Goal: Task Accomplishment & Management: Use online tool/utility

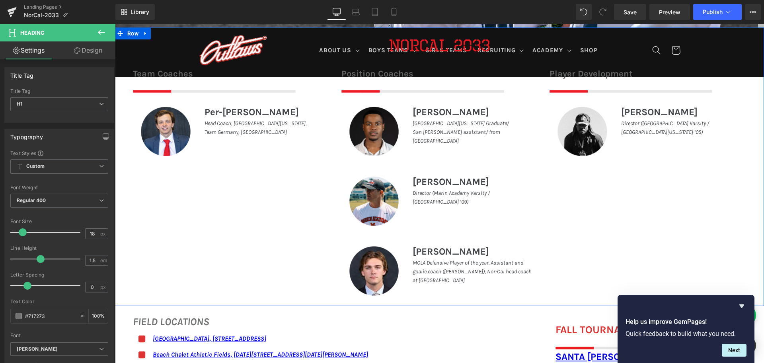
scroll to position [398, 0]
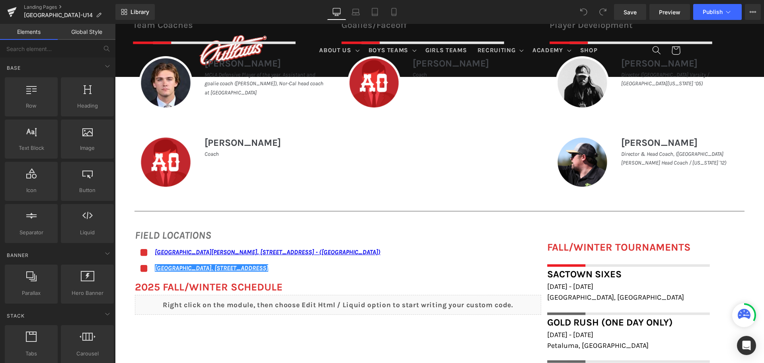
scroll to position [438, 0]
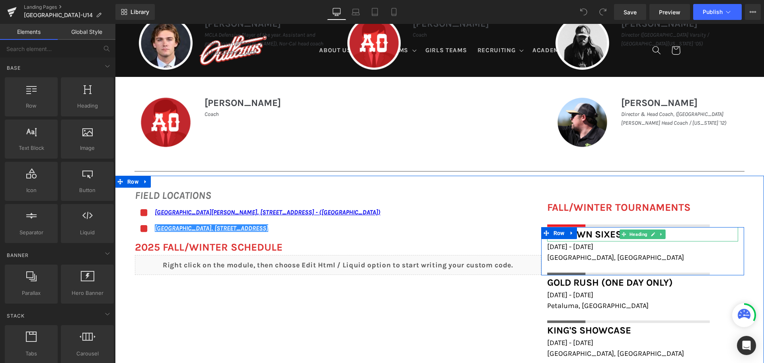
click at [575, 234] on span "Sactown Sixes" at bounding box center [584, 233] width 74 height 11
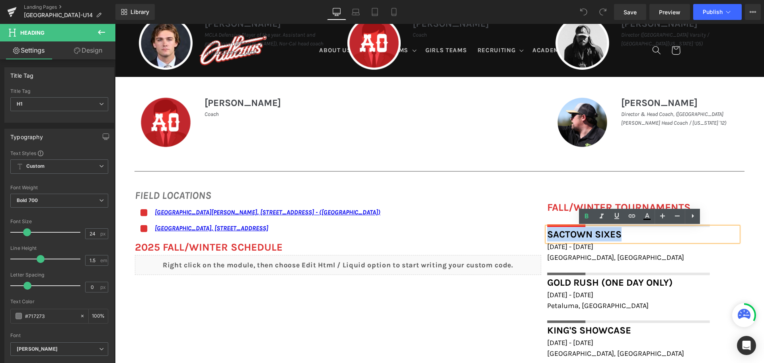
drag, startPoint x: 627, startPoint y: 234, endPoint x: 546, endPoint y: 234, distance: 81.6
click at [547, 234] on h1 "Sactown Sixes" at bounding box center [642, 234] width 191 height 14
click at [631, 218] on icon at bounding box center [632, 216] width 10 height 10
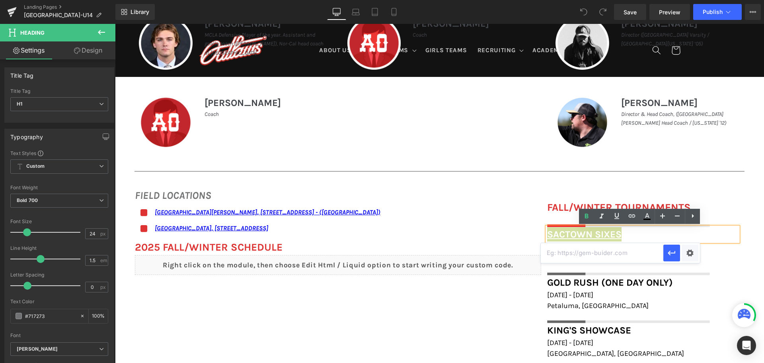
click at [638, 251] on input "text" at bounding box center [602, 253] width 123 height 20
paste input "https://www.invictuslacrosse.com/leagues/sacramento-sixes/18025"
type input "https://www.invictuslacrosse.com/leagues/sacramento-sixes/18025"
click at [669, 254] on icon "button" at bounding box center [672, 252] width 8 height 5
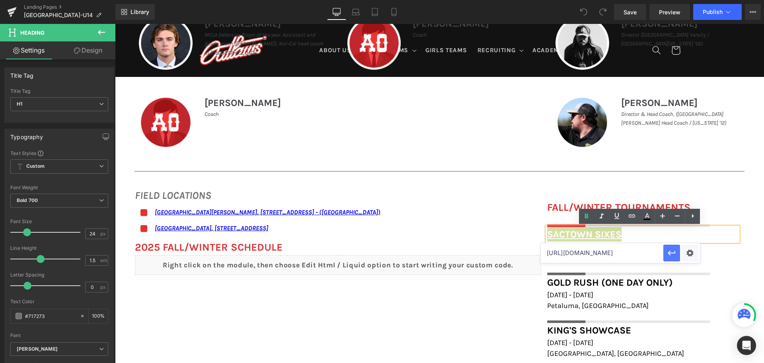
scroll to position [0, 0]
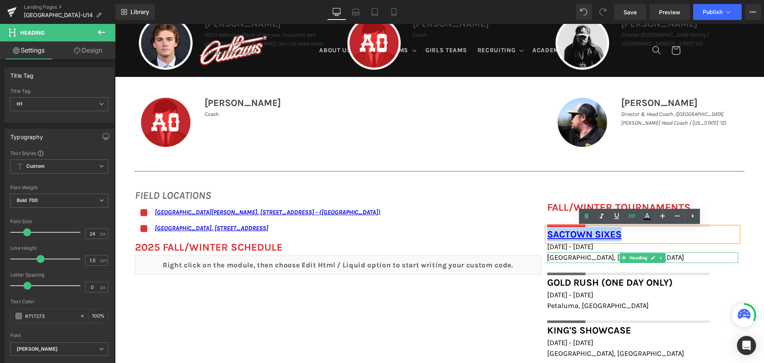
click at [603, 256] on h1 "Sacramento, CA" at bounding box center [642, 257] width 191 height 11
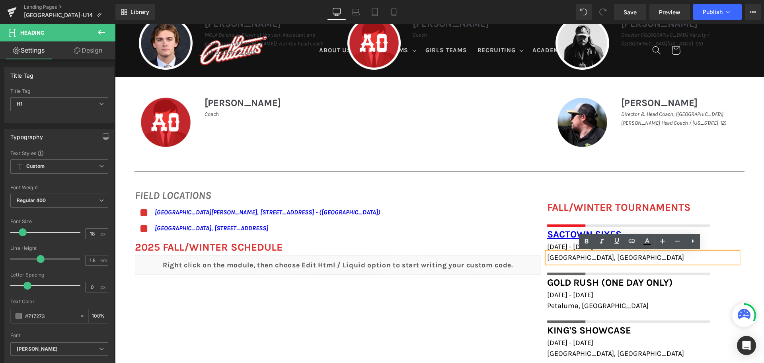
drag, startPoint x: 603, startPoint y: 256, endPoint x: 543, endPoint y: 257, distance: 60.1
click at [547, 257] on div "Sacramento, CA" at bounding box center [642, 257] width 191 height 11
drag, startPoint x: 598, startPoint y: 256, endPoint x: 545, endPoint y: 257, distance: 52.9
click at [547, 257] on h1 "Sacramento, CA" at bounding box center [642, 257] width 191 height 11
click at [628, 242] on icon at bounding box center [632, 241] width 10 height 10
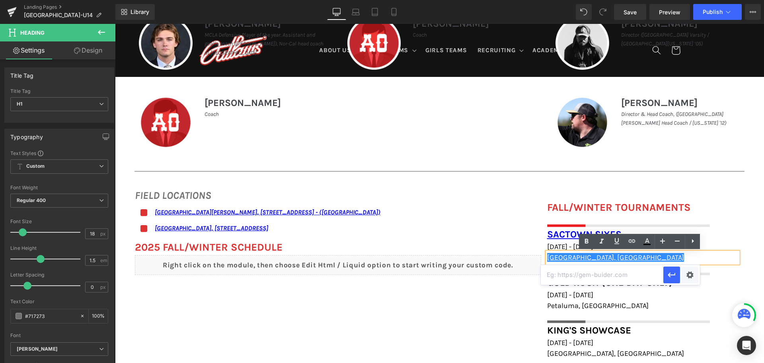
click at [584, 275] on input "text" at bounding box center [602, 275] width 123 height 20
paste input "https://maps.app.goo.gl/io1oQAsE9qrxzMXB7"
type input "https://maps.app.goo.gl/io1oQAsE9qrxzMXB7"
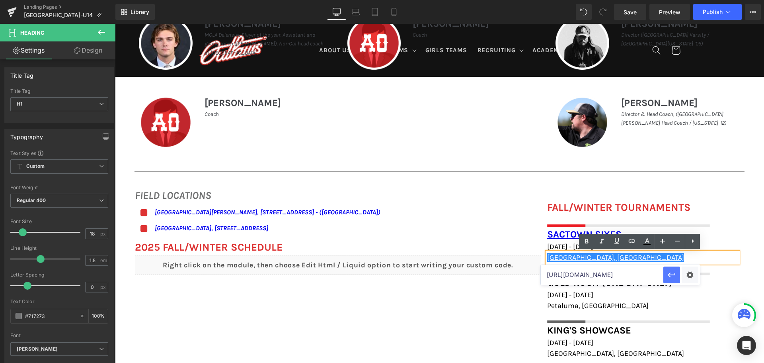
click at [675, 279] on icon "button" at bounding box center [672, 275] width 10 height 10
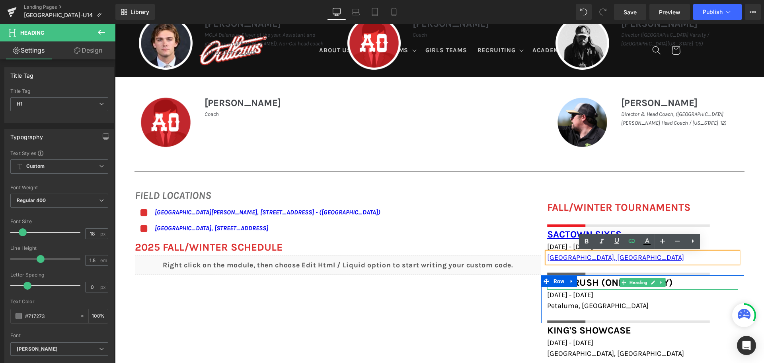
click at [680, 280] on h1 "Gold Rush (one day only)" at bounding box center [642, 282] width 191 height 14
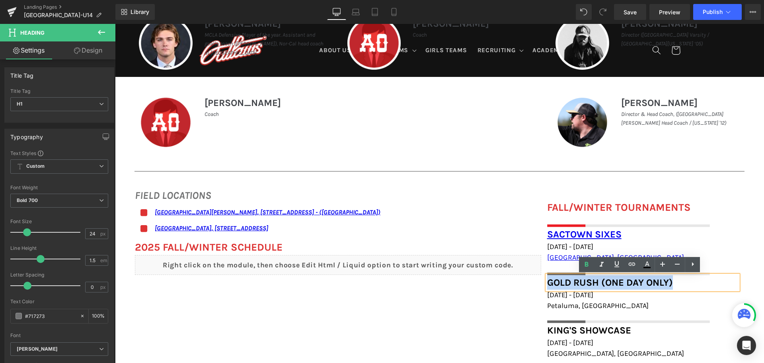
drag, startPoint x: 677, startPoint y: 282, endPoint x: 547, endPoint y: 282, distance: 130.1
click at [547, 282] on h1 "Gold Rush (one day only)" at bounding box center [642, 282] width 191 height 14
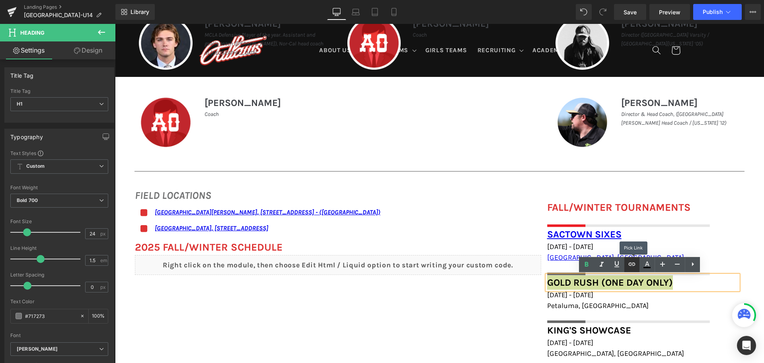
click at [631, 261] on icon at bounding box center [632, 264] width 10 height 10
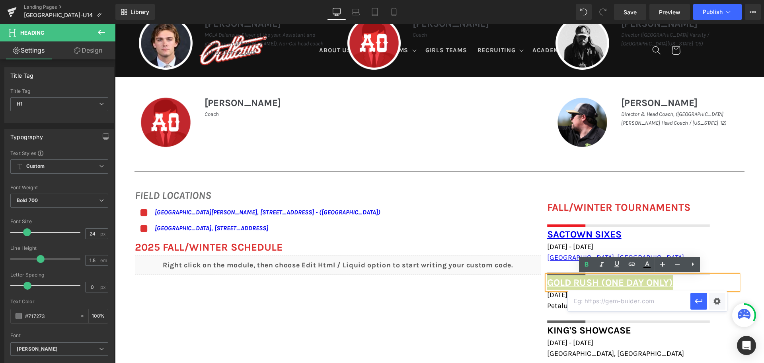
click at [629, 295] on input "text" at bounding box center [629, 301] width 123 height 20
paste input "https://www.101lax.com/program/gold-rush/1530"
type input "https://www.101lax.com/program/gold-rush/1530"
click at [699, 297] on icon "button" at bounding box center [699, 301] width 10 height 10
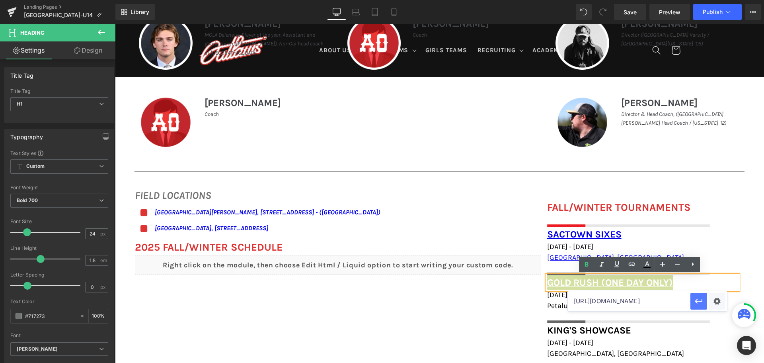
scroll to position [0, 0]
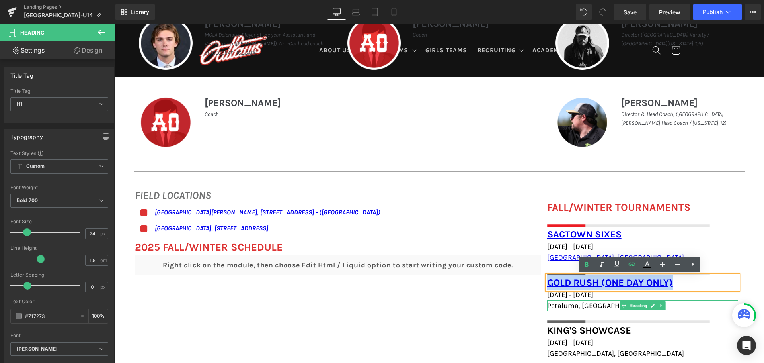
click at [584, 305] on span "Petaluma, CA" at bounding box center [597, 305] width 101 height 9
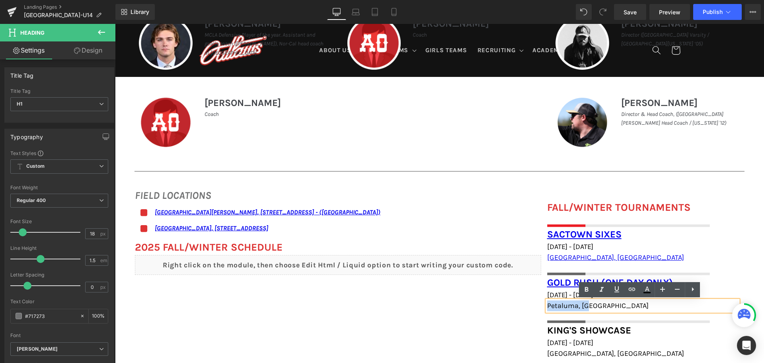
drag, startPoint x: 591, startPoint y: 304, endPoint x: 540, endPoint y: 307, distance: 51.8
click at [541, 307] on div "Gold Rush (one day only) Heading December 13th - 14th, 2025 Heading Petaluma, C…" at bounding box center [642, 299] width 203 height 48
click at [626, 292] on link at bounding box center [631, 289] width 15 height 15
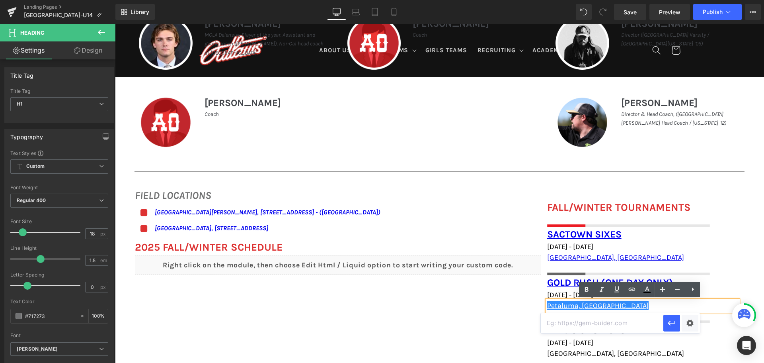
click at [615, 326] on input "text" at bounding box center [602, 323] width 123 height 20
paste input "https://maps.app.goo.gl/CBKd1tokatxWLxGJ8"
type input "https://maps.app.goo.gl/CBKd1tokatxWLxGJ8"
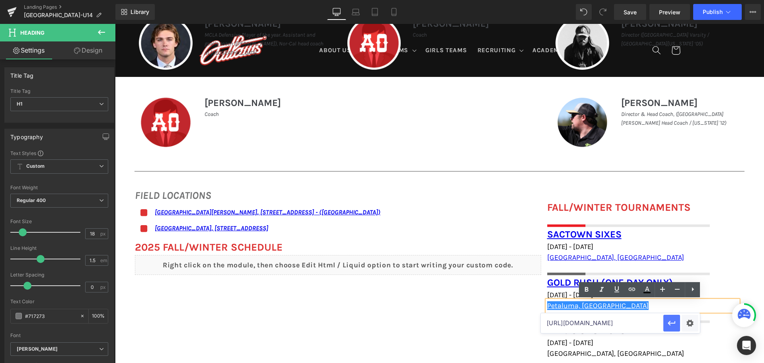
click at [673, 322] on icon "button" at bounding box center [672, 323] width 10 height 10
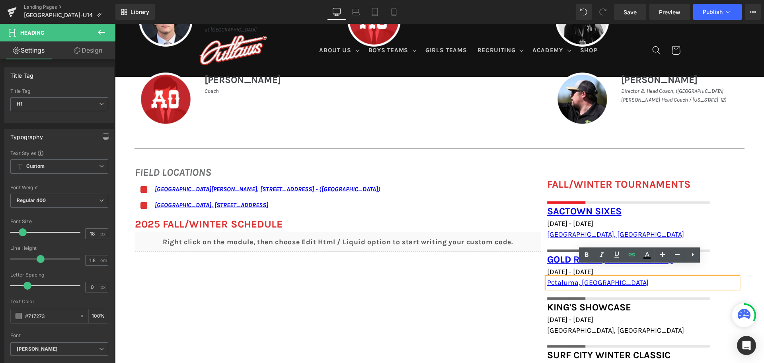
scroll to position [478, 0]
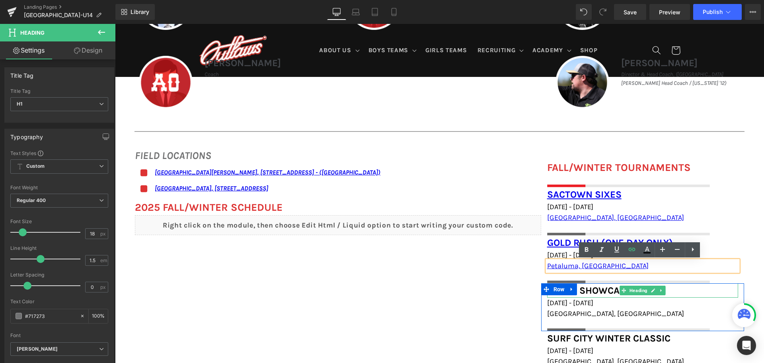
click at [605, 290] on span "King's Showcase" at bounding box center [589, 290] width 84 height 11
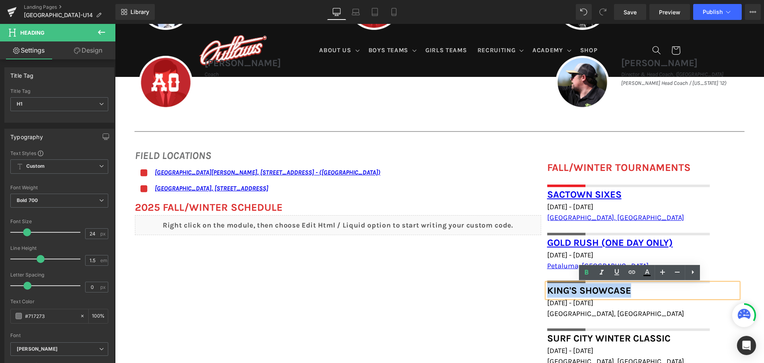
drag, startPoint x: 624, startPoint y: 288, endPoint x: 546, endPoint y: 292, distance: 77.3
click at [547, 292] on h1 "King's Showcase" at bounding box center [642, 290] width 191 height 14
click at [631, 277] on link at bounding box center [631, 272] width 15 height 15
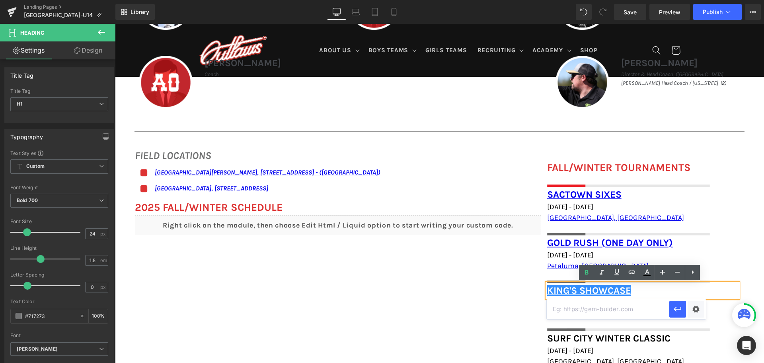
click at [635, 305] on input "text" at bounding box center [608, 309] width 123 height 20
paste input "https://encorelacrosse.com/pages/kings-showcase"
type input "https://encorelacrosse.com/pages/kings-showcase"
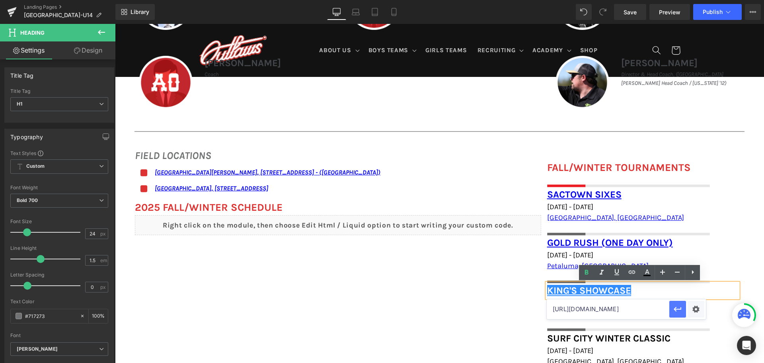
click at [676, 312] on icon "button" at bounding box center [678, 309] width 10 height 10
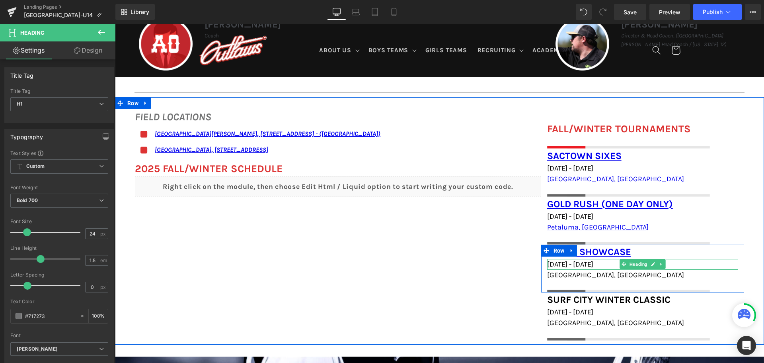
scroll to position [517, 0]
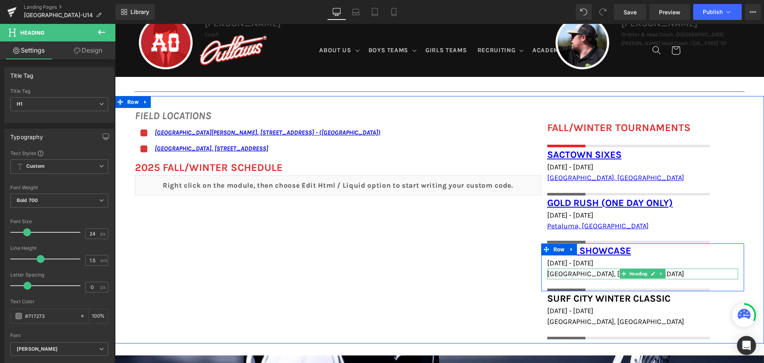
click at [598, 276] on span "San Francisco, CA" at bounding box center [615, 273] width 137 height 9
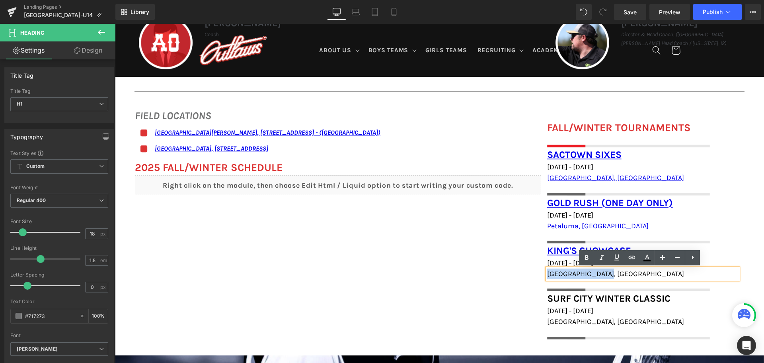
drag, startPoint x: 606, startPoint y: 274, endPoint x: 540, endPoint y: 273, distance: 66.5
click at [541, 273] on div "King's Showcase Heading January 24th - 25th, 2026 Heading San Francisco, CA Hea…" at bounding box center [642, 267] width 203 height 48
paste div
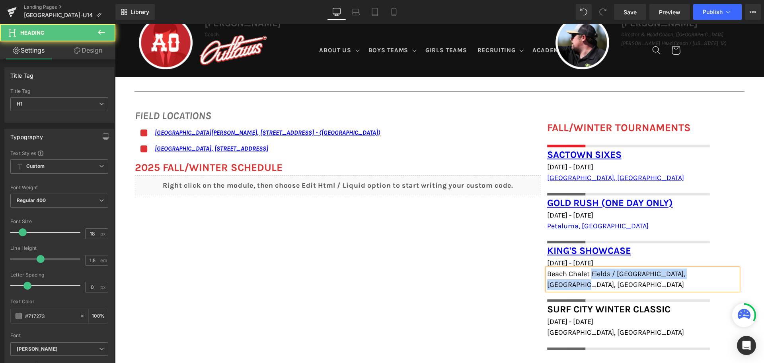
drag, startPoint x: 543, startPoint y: 272, endPoint x: 589, endPoint y: 272, distance: 46.2
click at [589, 272] on div "Beach Chalet Fields / Polo Fields, San Francisco, CA" at bounding box center [642, 278] width 191 height 21
click at [591, 272] on span "Beach Chalet Fields / Polo Fields, San Francisco, CA" at bounding box center [616, 279] width 138 height 20
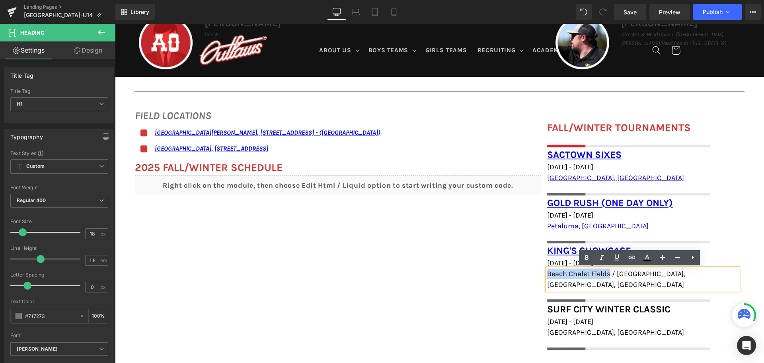
drag, startPoint x: 609, startPoint y: 273, endPoint x: 545, endPoint y: 273, distance: 63.3
click at [547, 273] on span "Beach Chalet Fields / Polo Fields, San Francisco, CA" at bounding box center [616, 279] width 138 height 20
click at [635, 261] on icon at bounding box center [632, 257] width 10 height 10
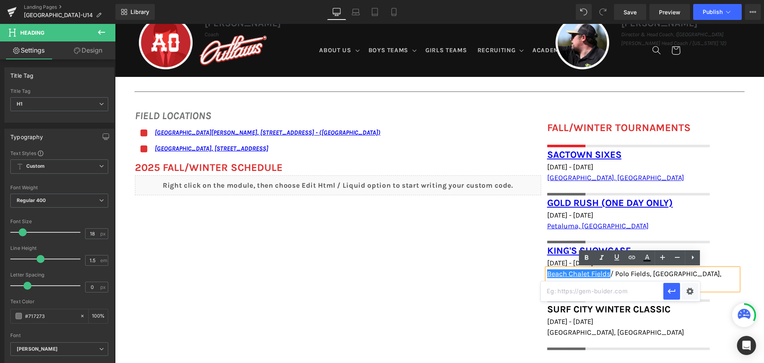
click at [621, 286] on input "text" at bounding box center [602, 291] width 123 height 20
paste input "https://maps.app.goo.gl/Dpi1vZgbFaieRRpaA"
click at [675, 291] on icon "button" at bounding box center [672, 291] width 8 height 5
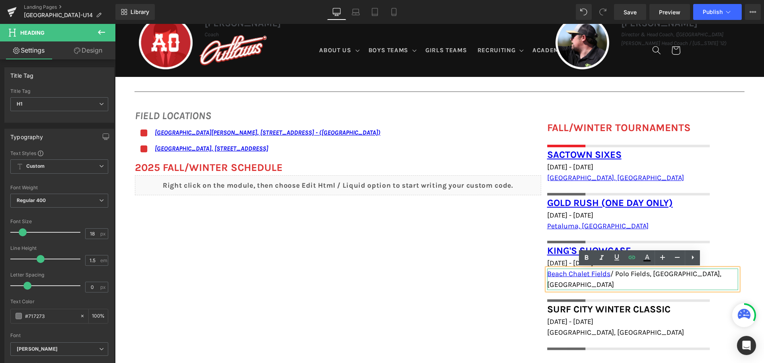
click at [637, 275] on span "Beach Chalet Fields / Polo Fields, San Francisco, CA" at bounding box center [634, 279] width 174 height 20
drag, startPoint x: 649, startPoint y: 274, endPoint x: 616, endPoint y: 271, distance: 32.8
click at [616, 271] on span "Beach Chalet Fields / Polo Fields, San Francisco, CA" at bounding box center [634, 279] width 174 height 20
click at [636, 256] on icon at bounding box center [632, 257] width 10 height 10
click at [623, 291] on input "text" at bounding box center [637, 291] width 123 height 20
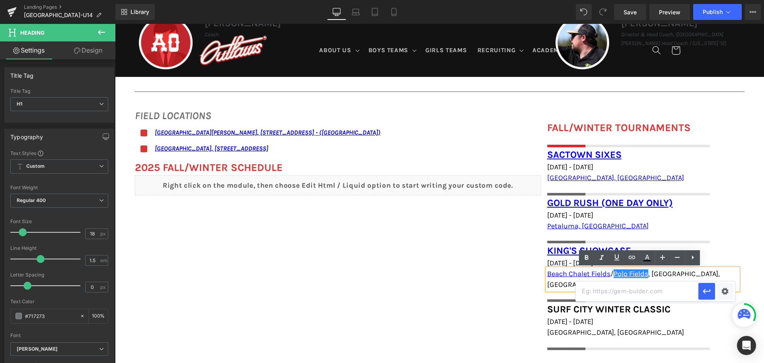
paste input "https://maps.app.goo.gl/Z8xxrwKu9YBE9V8S7"
type input "https://maps.app.goo.gl/Z8xxrwKu9YBE9V8S7"
click at [711, 291] on icon "button" at bounding box center [707, 291] width 10 height 10
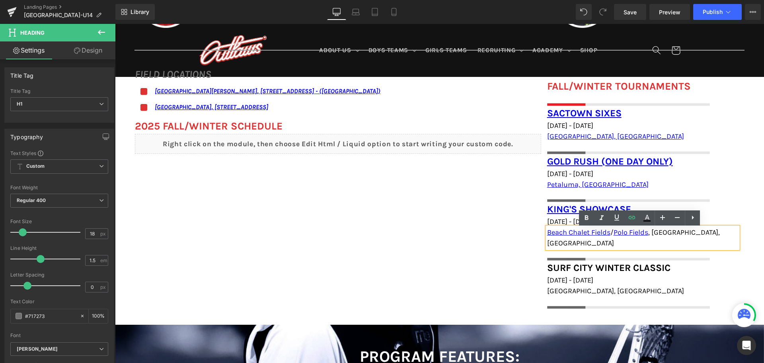
scroll to position [557, 0]
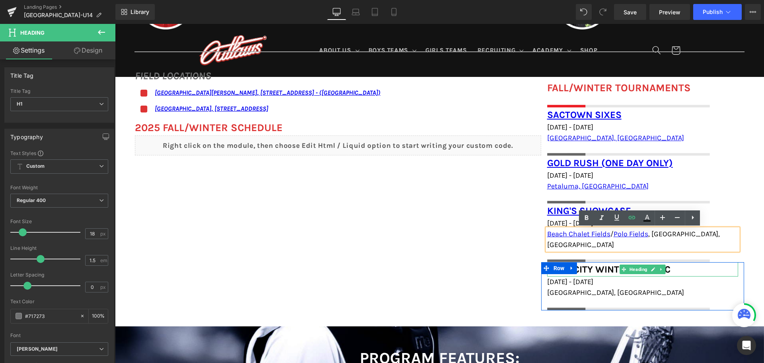
click at [693, 262] on h1 "Surf City Winter Classic" at bounding box center [642, 269] width 191 height 14
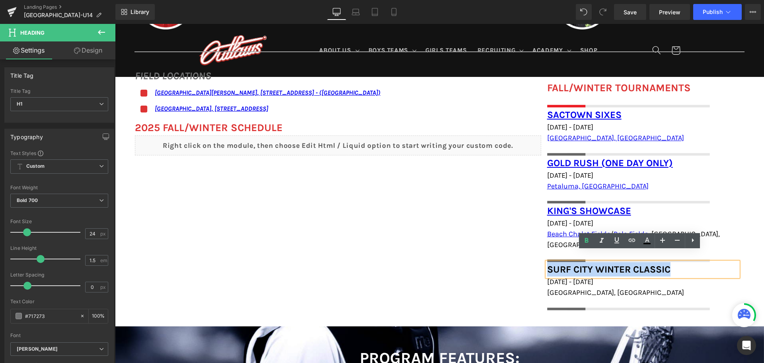
drag, startPoint x: 682, startPoint y: 257, endPoint x: 546, endPoint y: 252, distance: 136.2
click at [547, 262] on h1 "Surf City Winter Classic" at bounding box center [642, 269] width 191 height 14
click at [631, 240] on icon at bounding box center [632, 239] width 7 height 3
click at [608, 277] on input "text" at bounding box center [628, 277] width 123 height 20
paste input "https://buku.events/events/surf-city/"
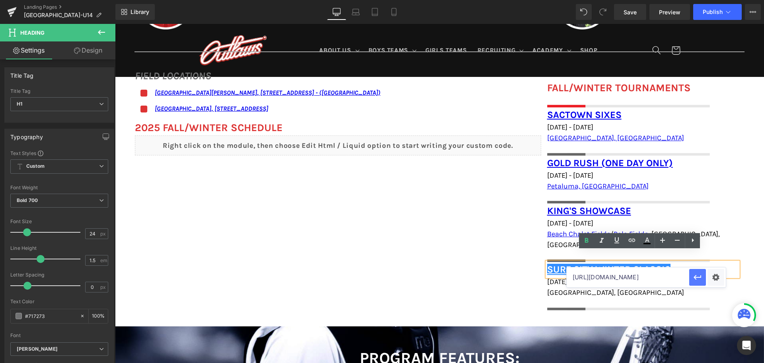
type input "https://buku.events/events/surf-city/"
click at [699, 274] on icon "button" at bounding box center [698, 277] width 10 height 10
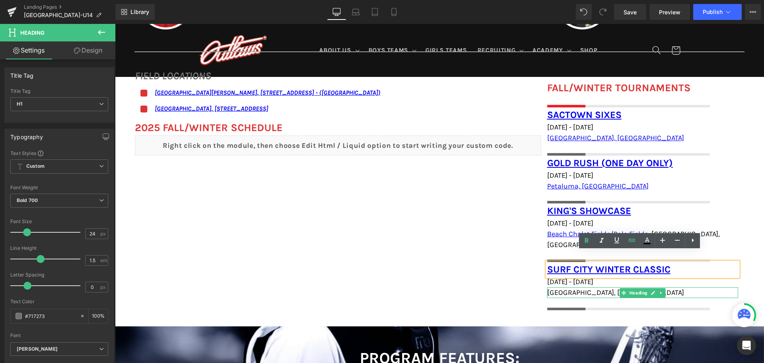
click at [603, 288] on span "Huntington Beach, CA" at bounding box center [615, 292] width 137 height 9
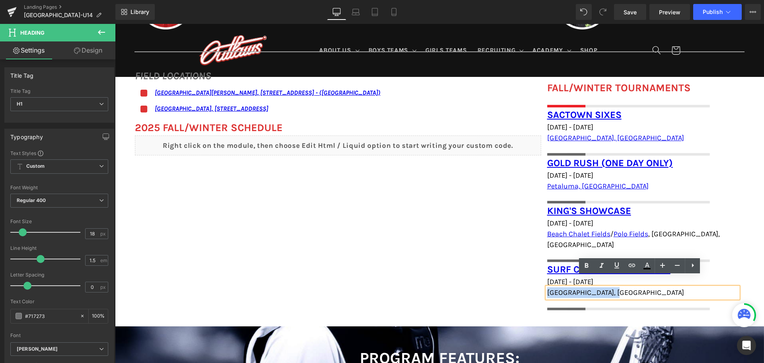
drag, startPoint x: 619, startPoint y: 282, endPoint x: 544, endPoint y: 282, distance: 74.8
click at [547, 287] on h1 "Huntington Beach, CA" at bounding box center [642, 292] width 191 height 11
click at [638, 265] on link at bounding box center [631, 265] width 15 height 15
click at [604, 296] on input "text" at bounding box center [602, 299] width 123 height 20
paste input "https://maps.app.goo.gl/YjWhHTY18LVrSdeP8"
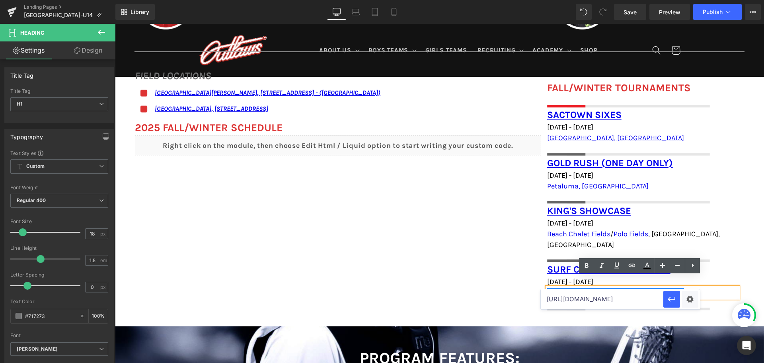
scroll to position [0, 25]
type input "https://maps.app.goo.gl/YjWhHTY18LVrSdeP8"
click at [671, 295] on icon "button" at bounding box center [672, 299] width 10 height 10
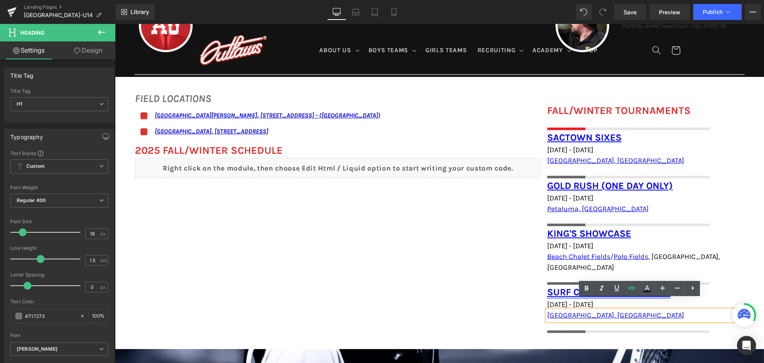
scroll to position [517, 0]
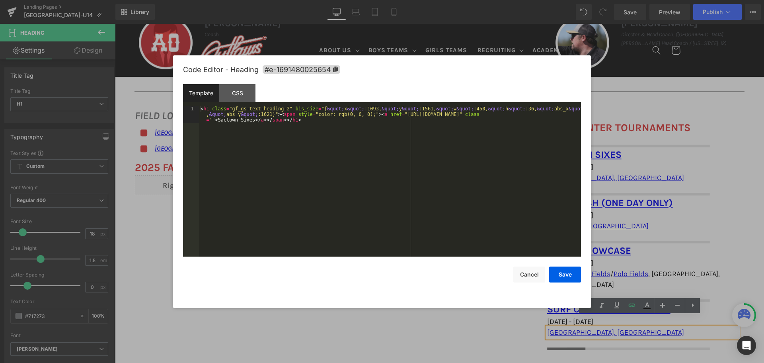
click at [578, 0] on div "You are previewing how the will restyle your page. You can not edit Elements in…" at bounding box center [382, 0] width 764 height 0
click at [211, 119] on div "< h1 class = "gf_gs-text-heading-2" bis_size = "{ &quot; x &quot; :1093, &quot;…" at bounding box center [390, 198] width 382 height 184
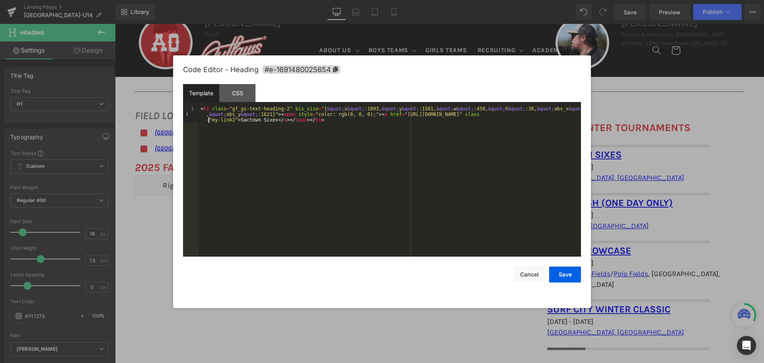
click at [210, 120] on div "< h1 class = "gf_gs-text-heading-2" bis_size = "{ &quot; x &quot; :1093, &quot;…" at bounding box center [390, 198] width 382 height 184
click at [210, 120] on div "< h1 class = "gf_gs-text-heading-2" bis_size = "{ &quot; x &quot; :1093, &quot;…" at bounding box center [390, 181] width 382 height 150
drag, startPoint x: 210, startPoint y: 120, endPoint x: 232, endPoint y: 119, distance: 21.9
click at [232, 119] on div "< h1 class = "gf_gs-text-heading-2" bis_size = "{ &quot; x &quot; :1093, &quot;…" at bounding box center [390, 198] width 382 height 184
click at [576, 272] on button "Save" at bounding box center [565, 274] width 32 height 16
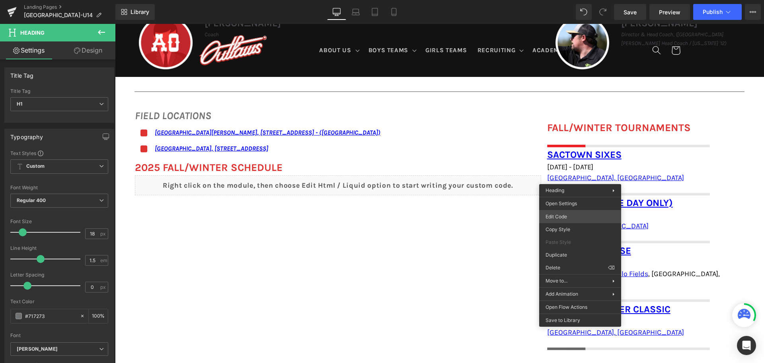
click at [569, 0] on div "You are previewing how the will restyle your page. You can not edit Elements in…" at bounding box center [382, 0] width 764 height 0
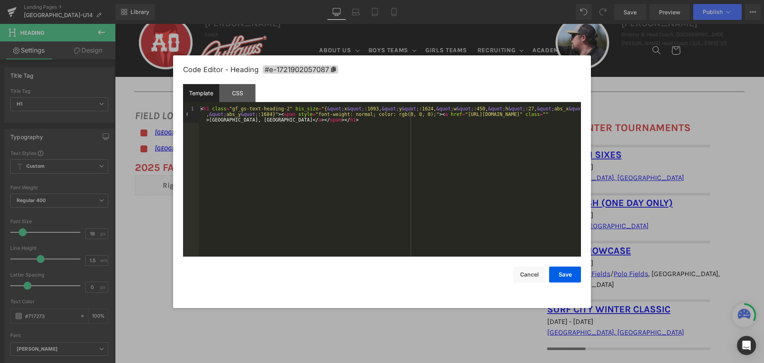
click at [575, 115] on div "< h1 class = "gf_gs-text-heading-2" bis_size = "{ &quot; x &quot; :1093, &quot;…" at bounding box center [390, 198] width 382 height 184
click at [562, 277] on button "Save" at bounding box center [565, 274] width 32 height 16
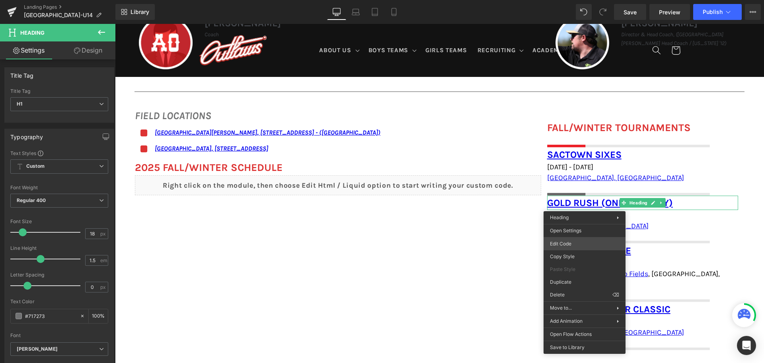
click at [579, 0] on div "You are previewing how the will restyle your page. You can not edit Elements in…" at bounding box center [382, 0] width 764 height 0
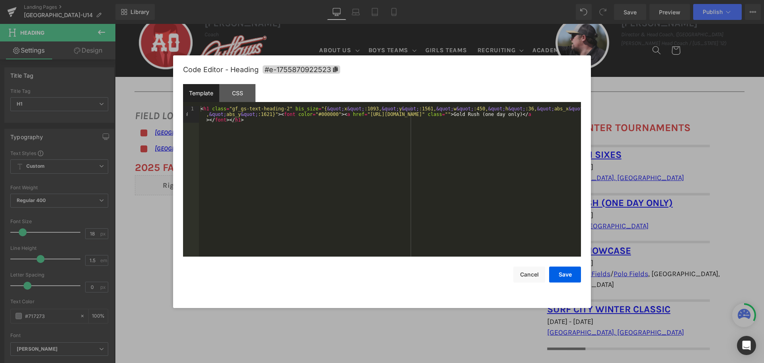
click at [497, 114] on div "< h1 class = "gf_gs-text-heading-2" bis_size = "{ &quot; x &quot; :1093, &quot;…" at bounding box center [390, 198] width 382 height 184
click at [554, 271] on button "Save" at bounding box center [565, 274] width 32 height 16
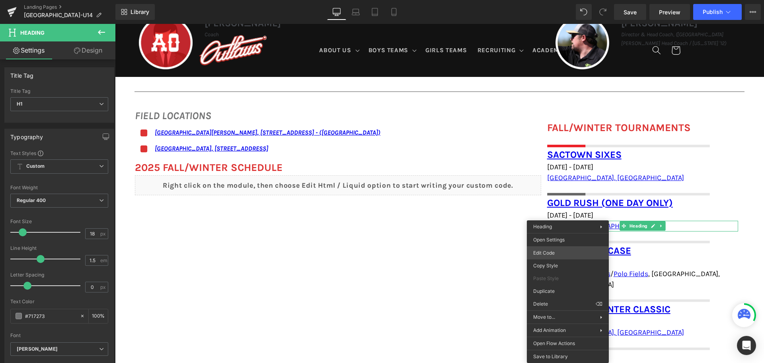
click at [564, 0] on div "You are previewing how the will restyle your page. You can not edit Elements in…" at bounding box center [382, 0] width 764 height 0
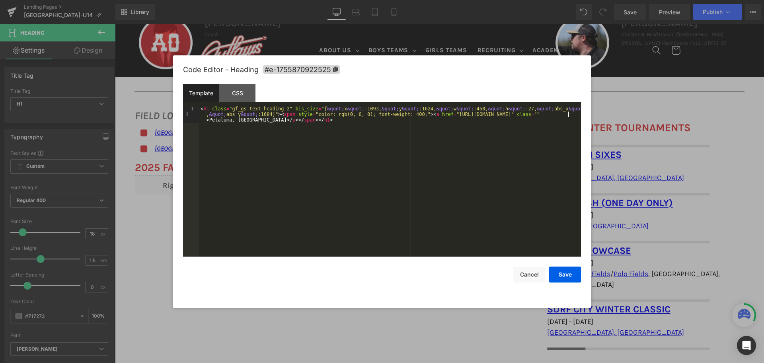
click at [568, 114] on div "< h1 class = "gf_gs-text-heading-2" bis_size = "{ &quot; x &quot; :1093, &quot;…" at bounding box center [390, 198] width 382 height 184
click at [568, 279] on button "Save" at bounding box center [565, 274] width 32 height 16
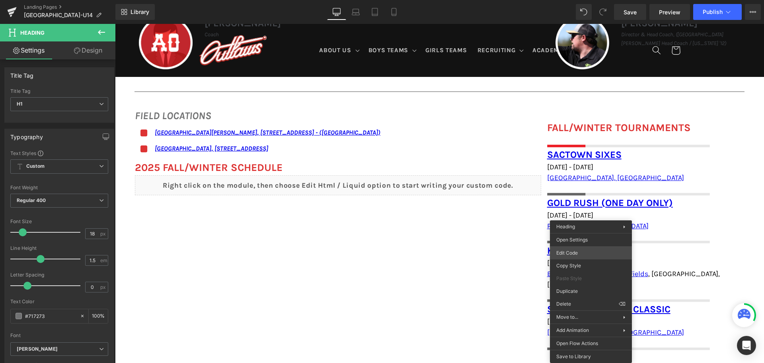
click at [591, 250] on body "You are previewing how the will restyle your page. You can not edit Elements in…" at bounding box center [382, 181] width 764 height 363
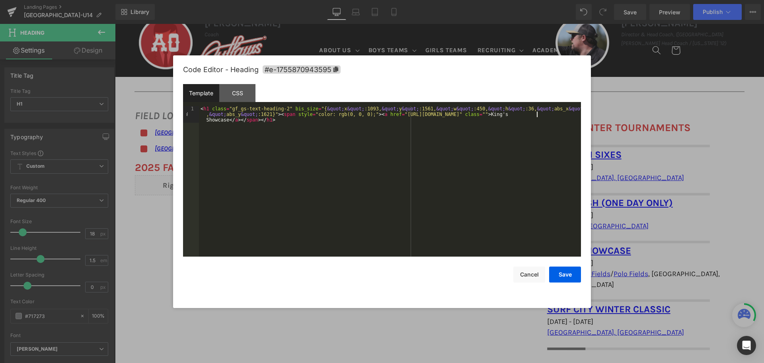
click at [537, 114] on div "< h1 class = "gf_gs-text-heading-2" bis_size = "{ &quot; x &quot; :1093, &quot;…" at bounding box center [390, 198] width 382 height 184
click at [561, 268] on button "Save" at bounding box center [565, 274] width 32 height 16
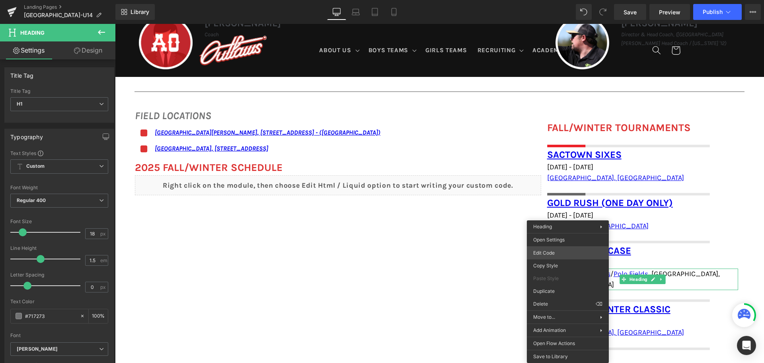
click at [562, 0] on div "You are previewing how the will restyle your page. You can not edit Elements in…" at bounding box center [382, 0] width 764 height 0
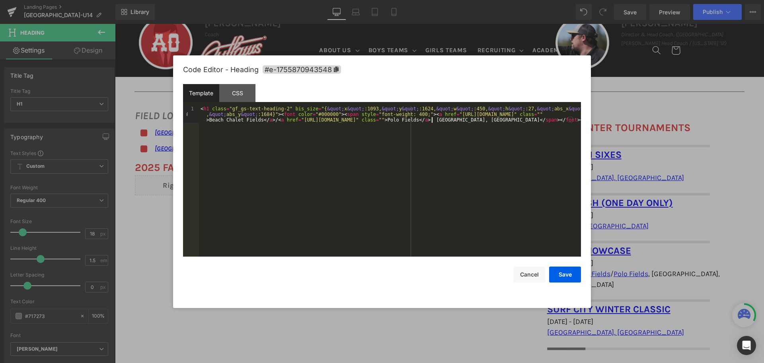
click at [432, 118] on div "< h1 class = "gf_gs-text-heading-2" bis_size = "{ &quot; x &quot; :1093, &quot;…" at bounding box center [390, 198] width 382 height 184
click at [570, 113] on div "< h1 class = "gf_gs-text-heading-2" bis_size = "{ &quot; x &quot; :1093, &quot;…" at bounding box center [390, 203] width 382 height 195
click at [566, 270] on button "Save" at bounding box center [565, 274] width 32 height 16
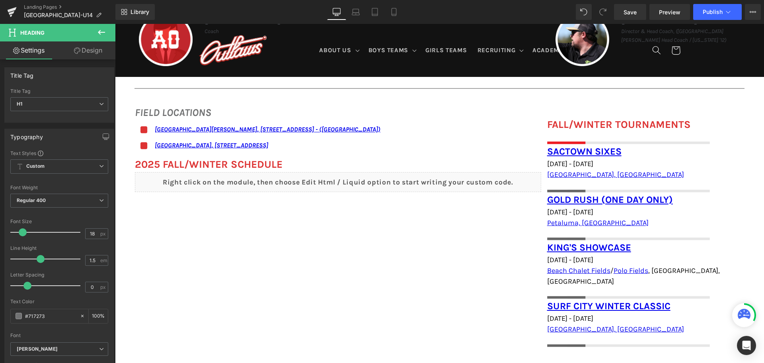
scroll to position [557, 0]
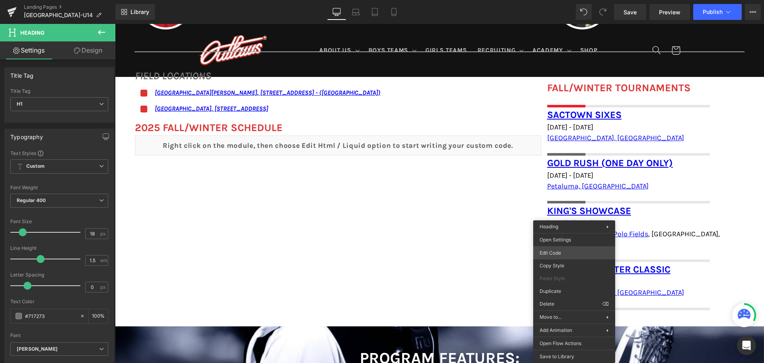
click at [569, 0] on div "You are previewing how the will restyle your page. You can not edit Elements in…" at bounding box center [382, 0] width 764 height 0
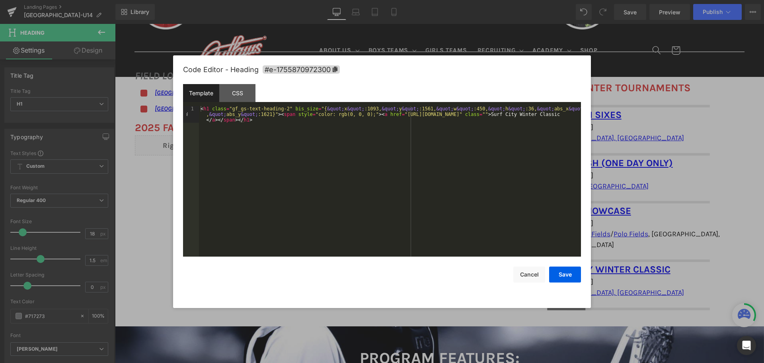
click at [509, 114] on div "< h1 class = "gf_gs-text-heading-2" bis_size = "{ &quot; x &quot; :1093, &quot;…" at bounding box center [390, 198] width 382 height 184
click at [567, 276] on button "Save" at bounding box center [565, 274] width 32 height 16
click at [570, 0] on div "You are previewing how the will restyle your page. You can not edit Elements in…" at bounding box center [382, 0] width 764 height 0
click at [568, 112] on div "< h1 class = "gf_gs-text-heading-2" bis_size = "{ &quot; x &quot; :1093, &quot;…" at bounding box center [390, 198] width 382 height 184
click at [557, 271] on button "Save" at bounding box center [565, 274] width 32 height 16
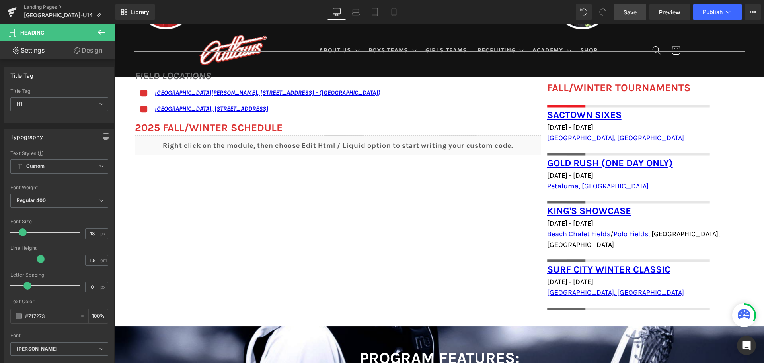
click at [626, 13] on span "Save" at bounding box center [630, 12] width 13 height 8
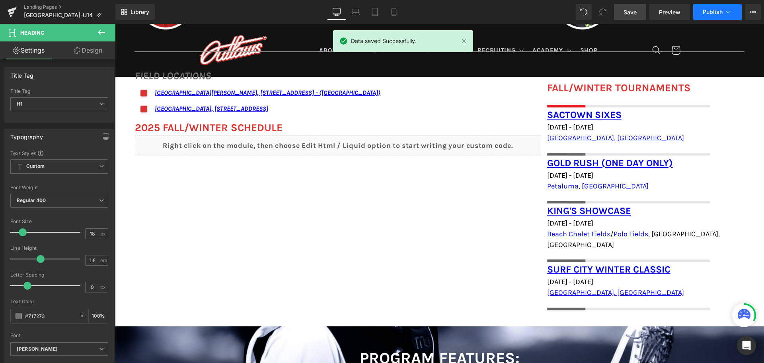
click at [718, 12] on span "Publish" at bounding box center [713, 12] width 20 height 6
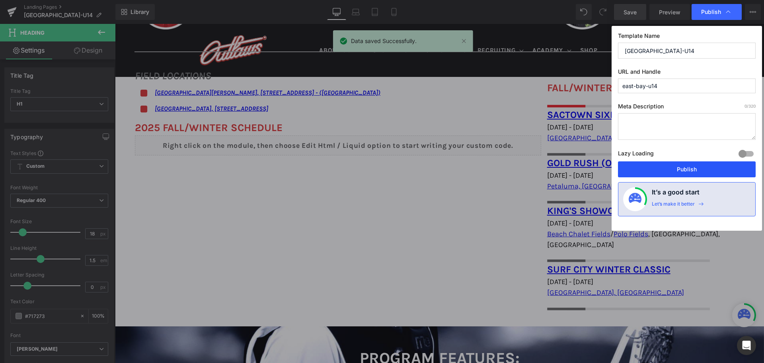
click at [660, 169] on button "Publish" at bounding box center [687, 169] width 138 height 16
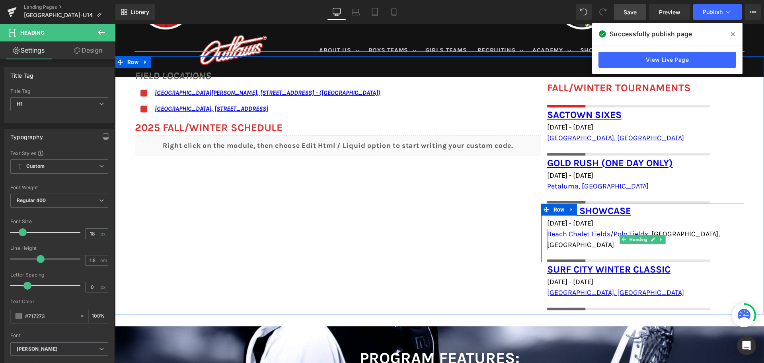
click at [716, 232] on h1 "Beach Chalet Fields / [GEOGRAPHIC_DATA] , [GEOGRAPHIC_DATA], [GEOGRAPHIC_DATA]" at bounding box center [642, 238] width 191 height 21
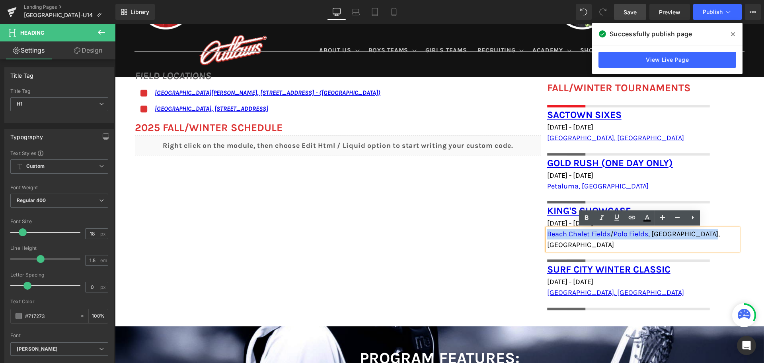
drag, startPoint x: 716, startPoint y: 232, endPoint x: 525, endPoint y: 234, distance: 191.0
click at [525, 234] on div "FIELD LOCATIONS Heading Icon San Ramon Valley School, 501 Danville Blvd, Danvil…" at bounding box center [439, 185] width 649 height 258
copy span "Beach Chalet Fields / [GEOGRAPHIC_DATA] , [GEOGRAPHIC_DATA], [GEOGRAPHIC_DATA]"
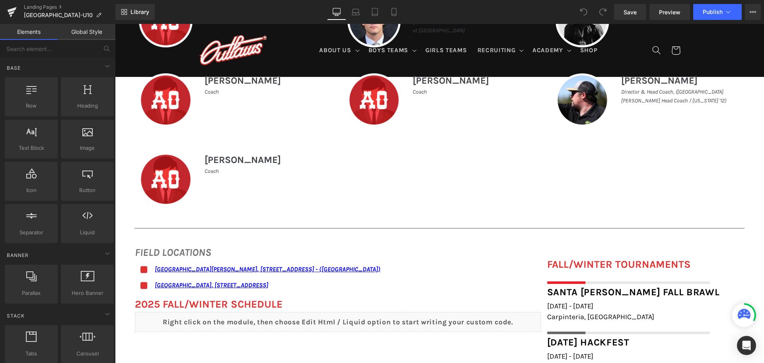
scroll to position [478, 0]
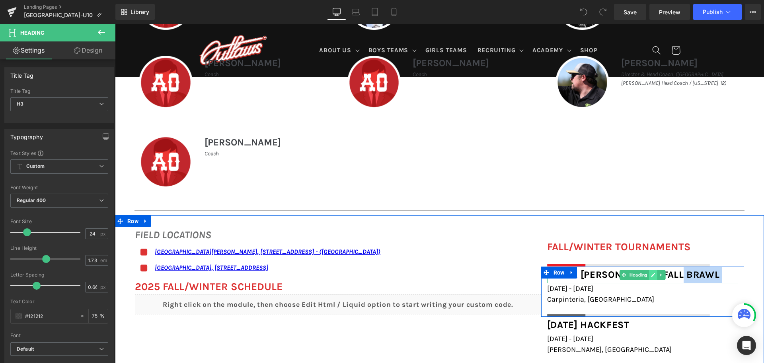
drag, startPoint x: 685, startPoint y: 276, endPoint x: 650, endPoint y: 273, distance: 34.4
click at [650, 273] on div "Santa Barbara Fall Brawl Heading" at bounding box center [642, 274] width 191 height 17
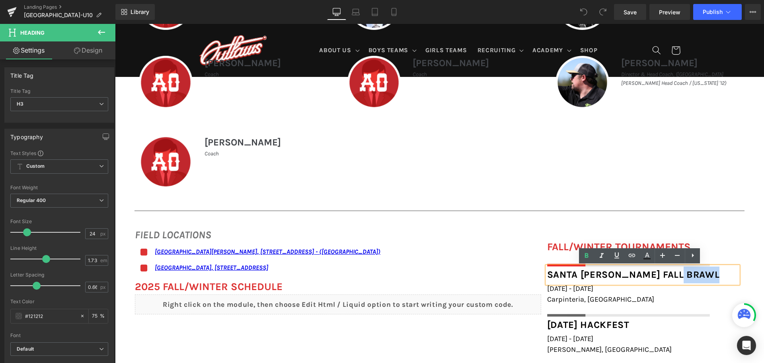
click at [685, 275] on div "Santa [PERSON_NAME] Fall Brawl" at bounding box center [642, 274] width 191 height 17
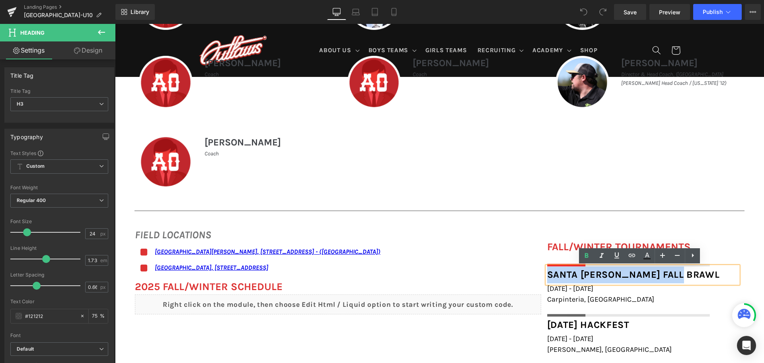
drag, startPoint x: 685, startPoint y: 275, endPoint x: 547, endPoint y: 274, distance: 137.7
click at [547, 274] on div "Santa [PERSON_NAME] Fall Brawl" at bounding box center [642, 274] width 191 height 17
click at [639, 258] on link at bounding box center [631, 255] width 15 height 15
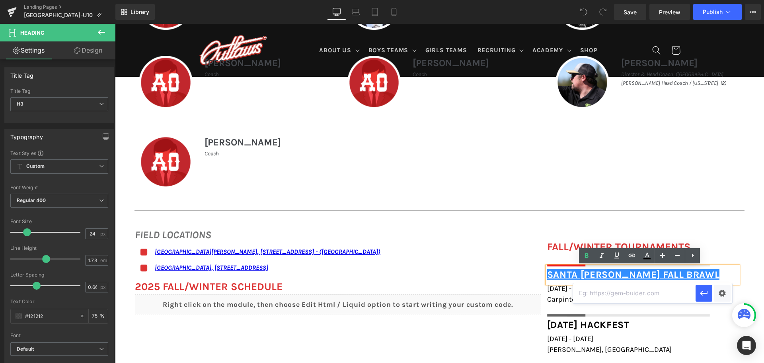
click at [649, 291] on input "text" at bounding box center [634, 293] width 123 height 20
paste input "https://calcoastsports.wixsite.com/showdownseries/fall-brawl"
type input "https://calcoastsports.wixsite.com/showdownseries/fall-brawl"
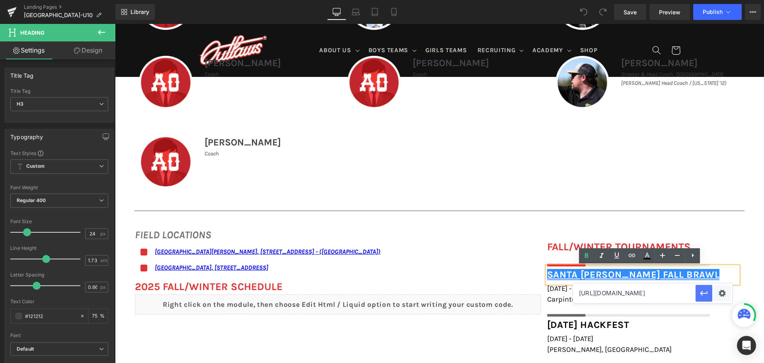
click at [705, 291] on icon "button" at bounding box center [704, 293] width 10 height 10
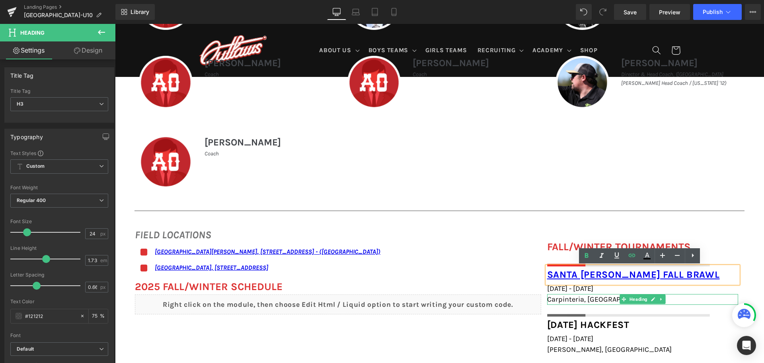
click at [598, 300] on h1 "Carpinteria, [GEOGRAPHIC_DATA]" at bounding box center [642, 299] width 191 height 11
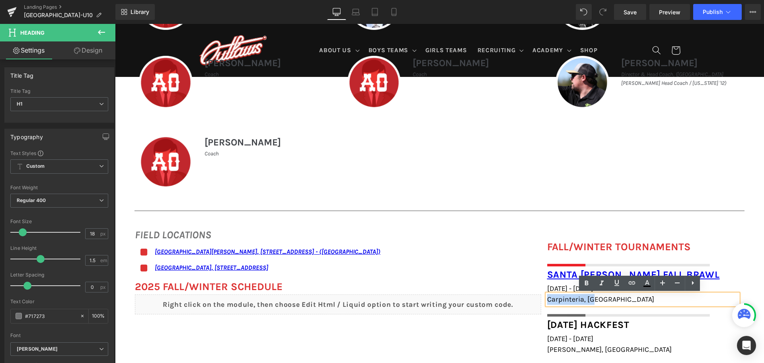
drag, startPoint x: 598, startPoint y: 300, endPoint x: 540, endPoint y: 300, distance: 57.7
click at [541, 300] on div "Santa Barbara Fall Brawl Heading October 25th - 26th, 2025 Heading Carpinteria,…" at bounding box center [642, 291] width 203 height 50
click at [632, 281] on icon at bounding box center [632, 283] width 10 height 10
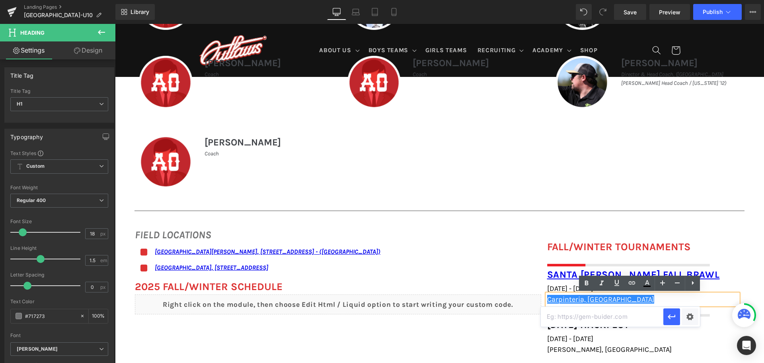
click at [635, 319] on input "text" at bounding box center [602, 316] width 123 height 20
paste input "https://maps.app.goo.gl/sPyMh5UvwJqice7P6"
type input "https://maps.app.goo.gl/sPyMh5UvwJqice7P6"
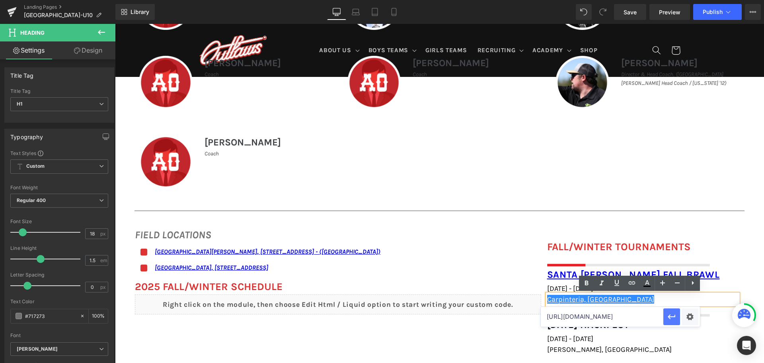
click at [665, 317] on button "button" at bounding box center [671, 316] width 17 height 17
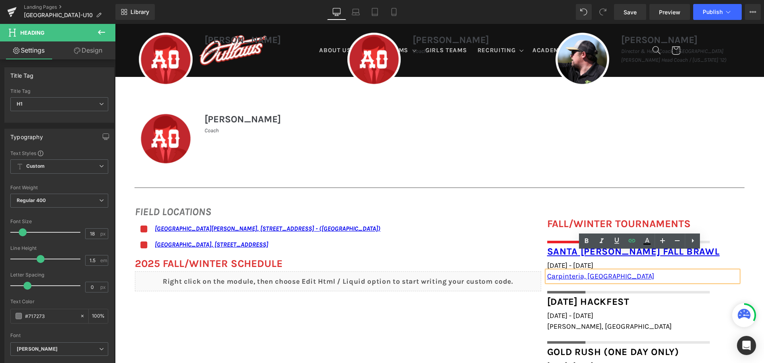
scroll to position [557, 0]
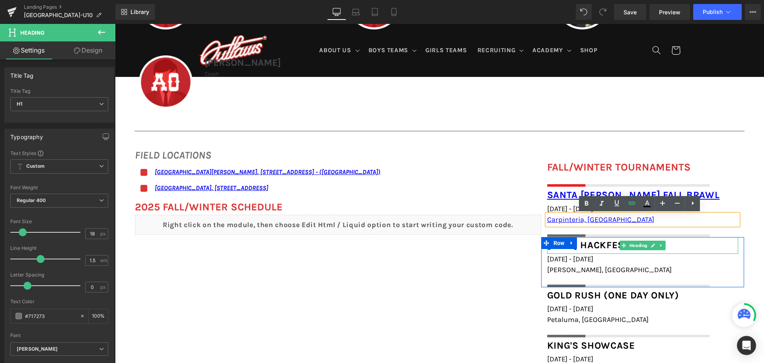
click at [675, 244] on div "Halloween Hackfest" at bounding box center [642, 245] width 191 height 17
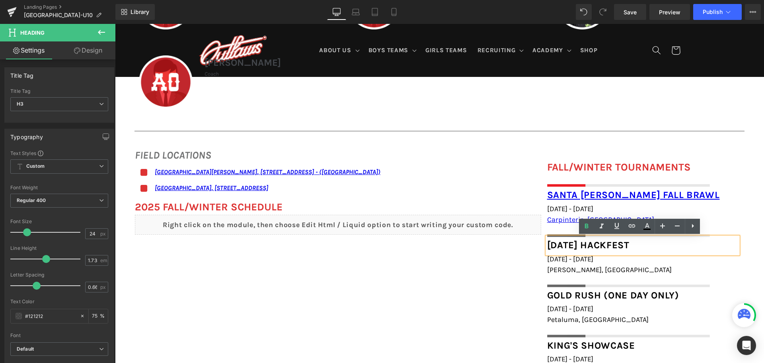
drag, startPoint x: 675, startPoint y: 244, endPoint x: 546, endPoint y: 243, distance: 129.0
click at [547, 243] on div "Halloween Hackfest" at bounding box center [642, 245] width 191 height 17
click at [637, 223] on link at bounding box center [631, 225] width 15 height 15
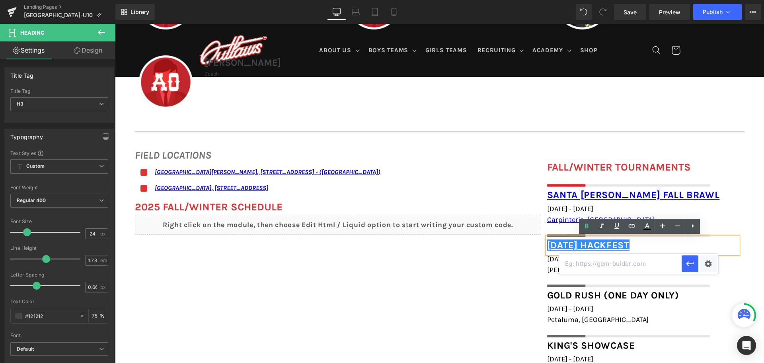
click at [617, 264] on input "text" at bounding box center [620, 264] width 123 height 20
paste input "https://wvredhawks.com/hackfest"
type input "https://wvredhawks.com/hackfest"
click at [697, 265] on button "button" at bounding box center [690, 263] width 17 height 17
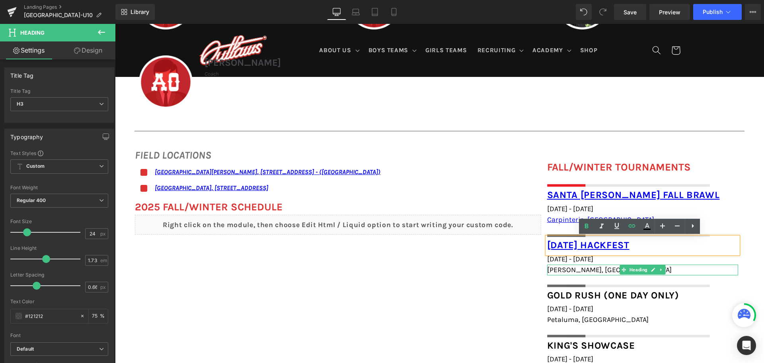
click at [563, 271] on span "Gilroy, CA" at bounding box center [609, 269] width 125 height 9
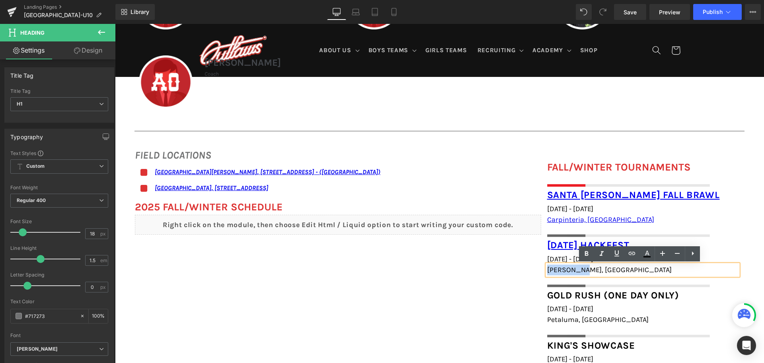
drag, startPoint x: 576, startPoint y: 268, endPoint x: 544, endPoint y: 268, distance: 31.8
click at [547, 268] on h1 "Gilroy, CA" at bounding box center [642, 269] width 191 height 11
click at [633, 253] on icon at bounding box center [632, 252] width 7 height 3
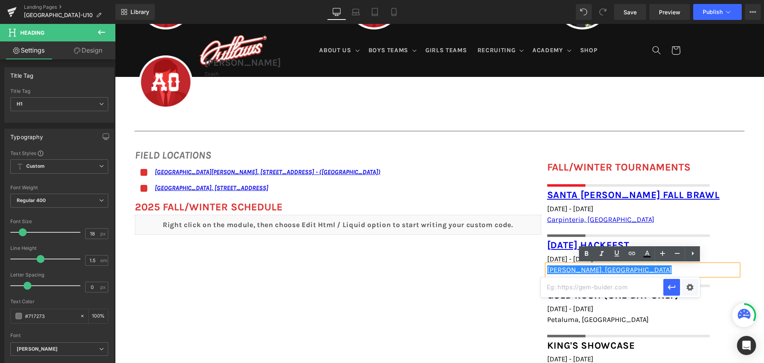
click at [620, 289] on input "text" at bounding box center [602, 287] width 123 height 20
paste input "https://kirigincellars.com/"
type input "https://kirigincellars.com/"
click at [673, 291] on icon "button" at bounding box center [672, 287] width 10 height 10
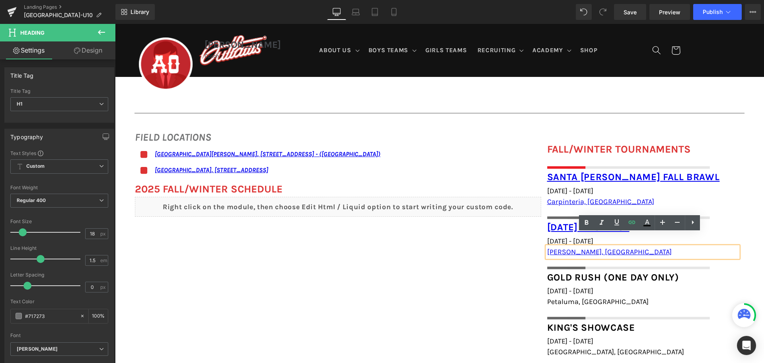
scroll to position [597, 0]
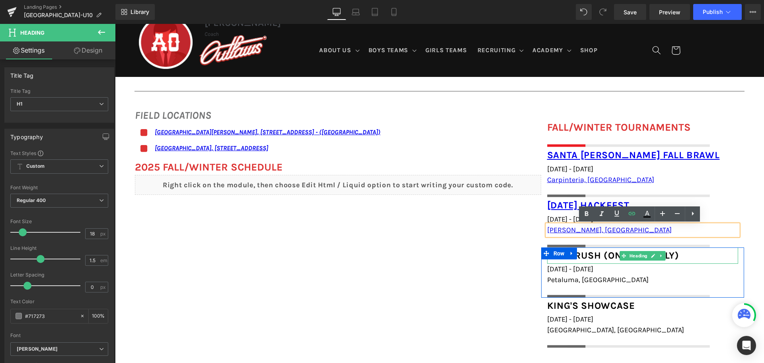
click at [683, 256] on div "Gold Rush (one day only)" at bounding box center [642, 255] width 191 height 17
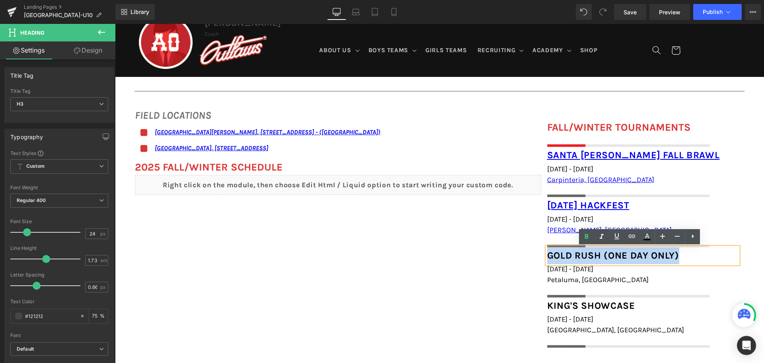
drag, startPoint x: 682, startPoint y: 255, endPoint x: 547, endPoint y: 254, distance: 134.9
click at [547, 254] on div "Gold Rush (one day only)" at bounding box center [642, 255] width 191 height 17
click at [636, 236] on icon at bounding box center [632, 236] width 10 height 10
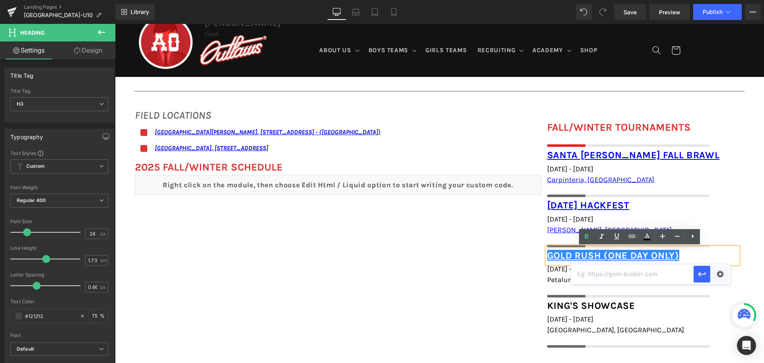
click at [605, 275] on input "text" at bounding box center [632, 274] width 123 height 20
paste input "https://www.101lax.com/program/gold-rush/1530"
type input "https://www.101lax.com/program/gold-rush/1530"
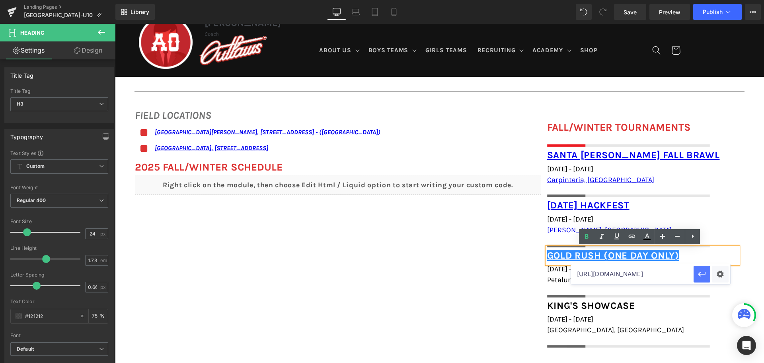
click at [697, 273] on icon "button" at bounding box center [702, 274] width 10 height 10
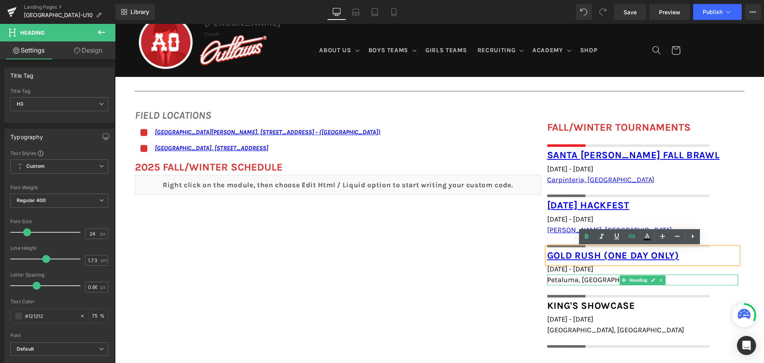
click at [562, 279] on span "Petaluma, CA" at bounding box center [597, 279] width 101 height 9
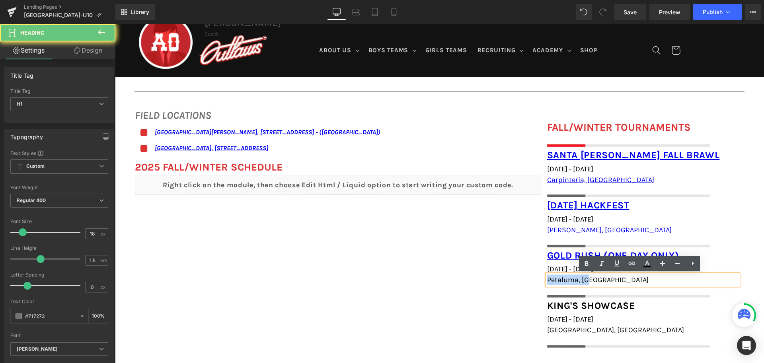
drag, startPoint x: 590, startPoint y: 279, endPoint x: 515, endPoint y: 273, distance: 75.1
click at [515, 273] on div "FIELD LOCATIONS Heading Icon San Ramon Valley School, 501 Danville Blvd, Danvil…" at bounding box center [439, 224] width 649 height 256
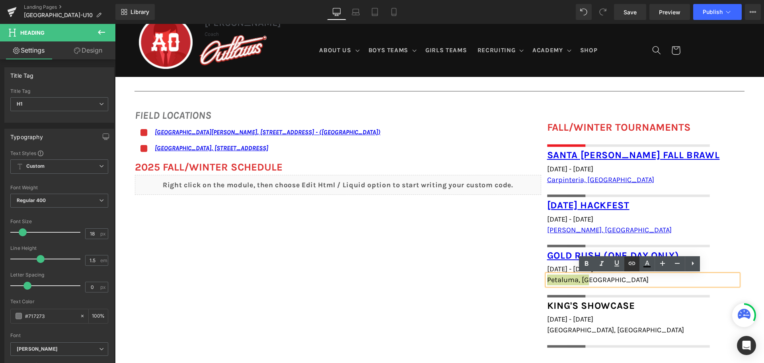
click at [627, 263] on icon at bounding box center [632, 263] width 10 height 10
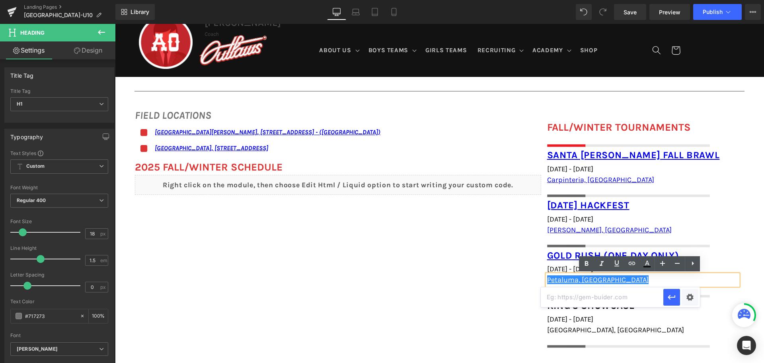
click at [592, 296] on input "text" at bounding box center [602, 297] width 123 height 20
paste input "https://maps.app.goo.gl/CBKd1tokatxWLxGJ8"
type input "https://maps.app.goo.gl/CBKd1tokatxWLxGJ8"
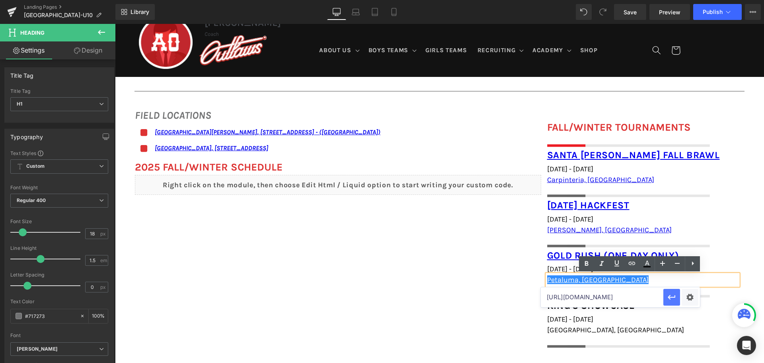
click at [670, 298] on icon "button" at bounding box center [672, 297] width 8 height 5
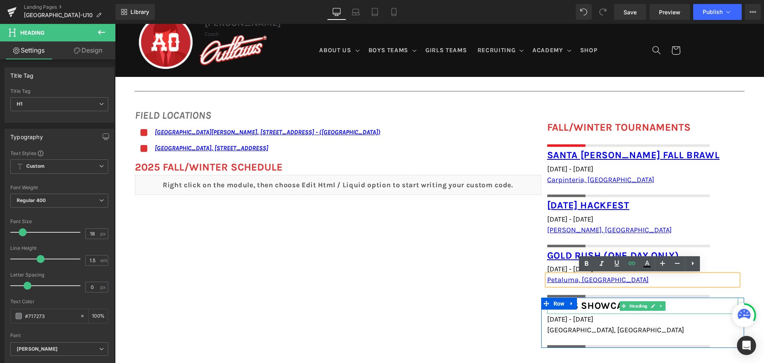
click at [669, 304] on div "King's Showcase" at bounding box center [642, 305] width 191 height 17
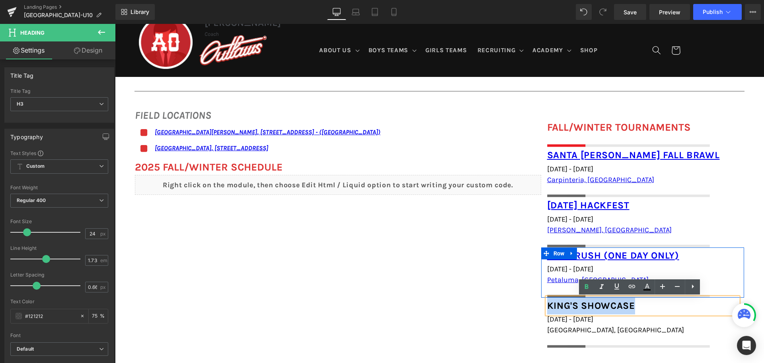
drag, startPoint x: 612, startPoint y: 300, endPoint x: 541, endPoint y: 289, distance: 71.8
click at [541, 289] on div "FALL/WINTER TOURNAMENTS Heading Image Row Santa Barbara Fall Brawl Heading Octo…" at bounding box center [642, 233] width 203 height 228
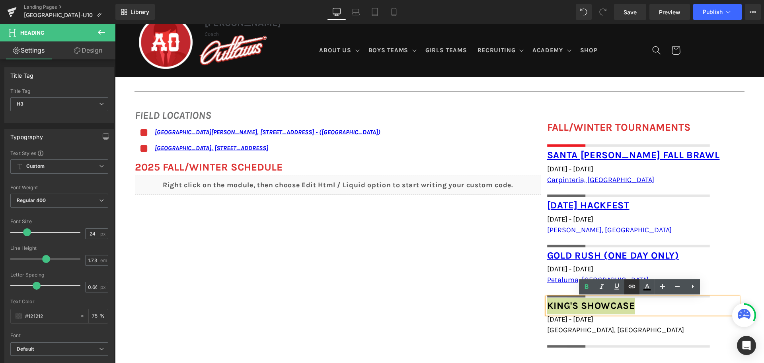
click at [632, 285] on icon at bounding box center [632, 286] width 10 height 10
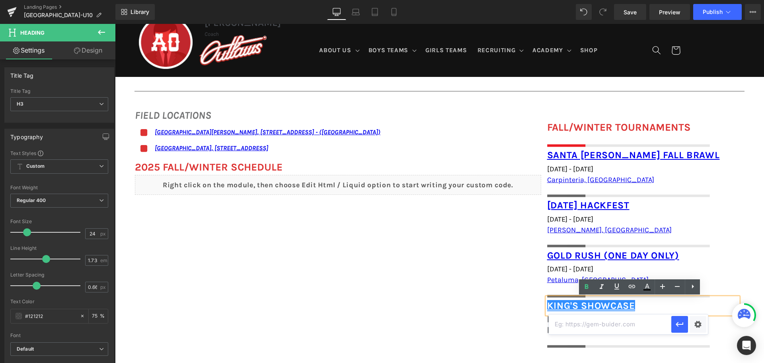
click at [642, 322] on input "text" at bounding box center [610, 324] width 123 height 20
paste input "https://encorelacrosse.com/pages/kings-showcase"
type input "https://encorelacrosse.com/pages/kings-showcase"
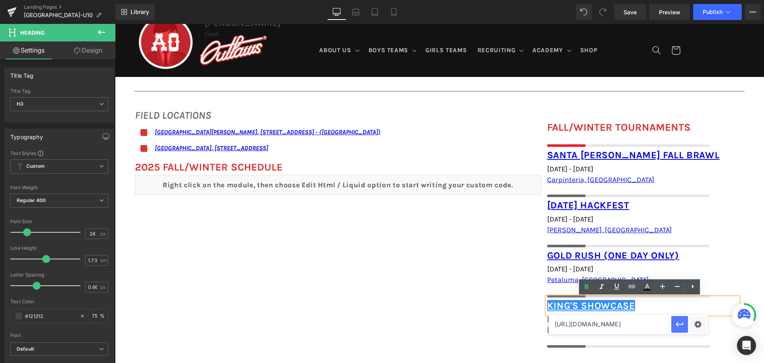
click at [674, 326] on button "button" at bounding box center [679, 324] width 17 height 17
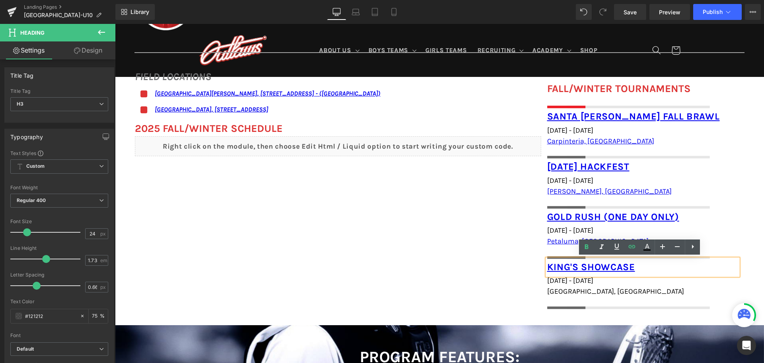
scroll to position [637, 0]
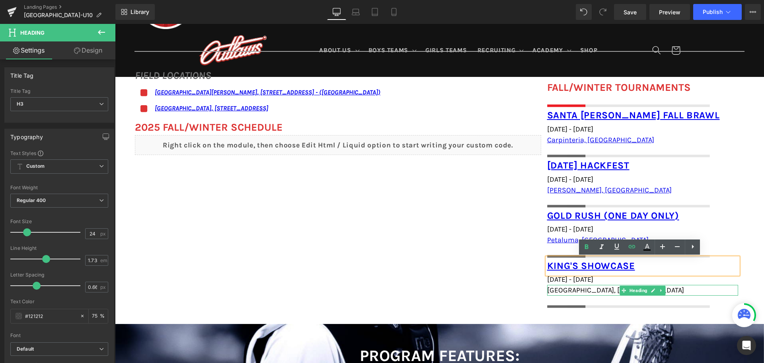
click at [577, 290] on span "San Francisco, CA" at bounding box center [615, 289] width 137 height 9
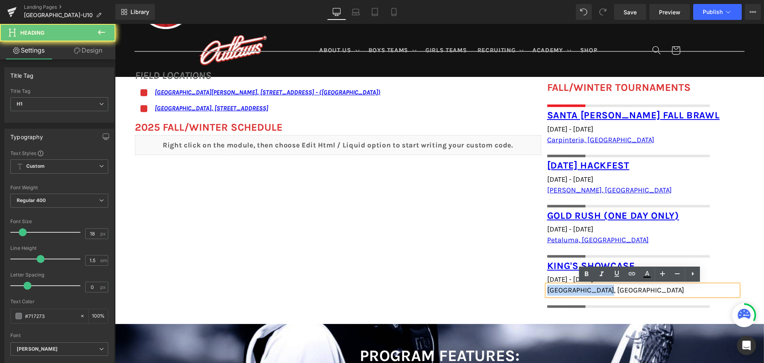
drag, startPoint x: 607, startPoint y: 289, endPoint x: 525, endPoint y: 289, distance: 81.6
click at [525, 289] on div "FIELD LOCATIONS Heading Icon San Ramon Valley School, 501 Danville Blvd, Danvil…" at bounding box center [439, 184] width 649 height 256
paste div
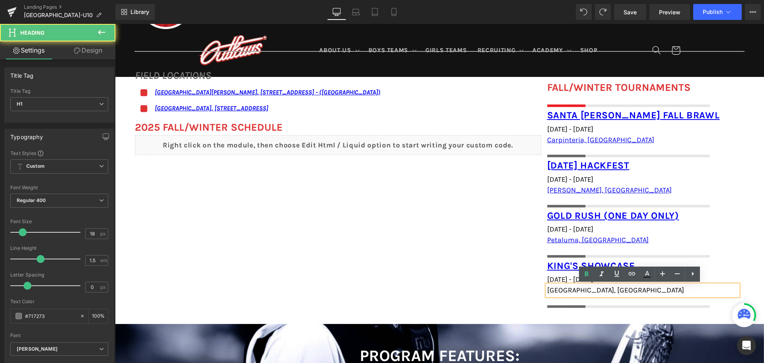
click at [606, 293] on h1 "San Francisco, CA" at bounding box center [642, 290] width 191 height 11
drag, startPoint x: 610, startPoint y: 290, endPoint x: 543, endPoint y: 290, distance: 66.9
click at [547, 290] on div "San Francisco, CA" at bounding box center [642, 290] width 191 height 11
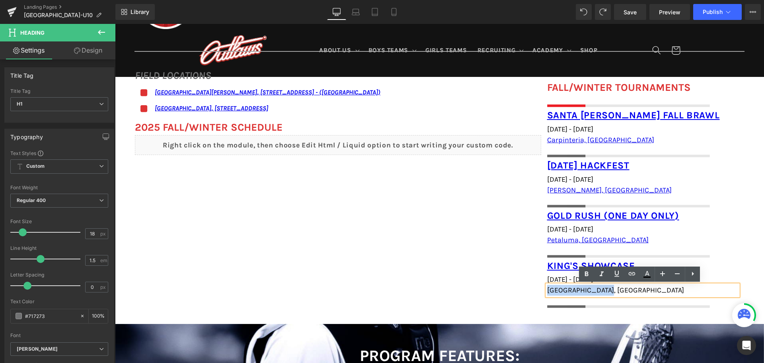
drag, startPoint x: 608, startPoint y: 289, endPoint x: 544, endPoint y: 289, distance: 63.7
click at [547, 289] on h1 "San Francisco, CA" at bounding box center [642, 290] width 191 height 11
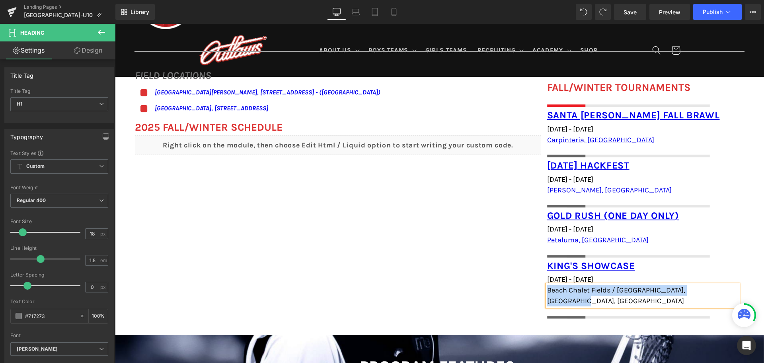
drag, startPoint x: 723, startPoint y: 291, endPoint x: 545, endPoint y: 289, distance: 178.3
click at [547, 289] on h1 "Beach Chalet Fields / Polo Fields, San Francisco, CA" at bounding box center [642, 295] width 191 height 21
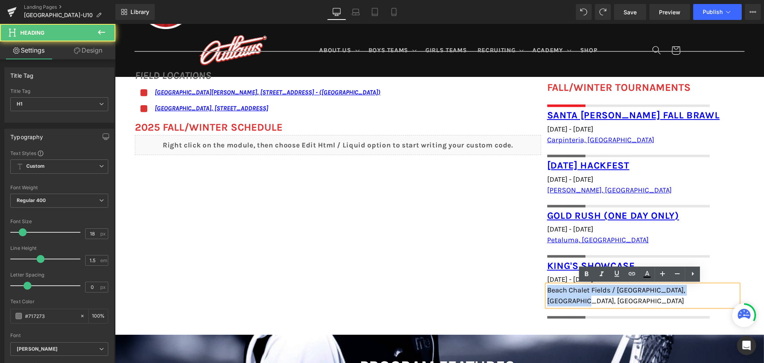
click at [726, 292] on h1 "Beach Chalet Fields / Polo Fields, San Francisco, CA" at bounding box center [642, 295] width 191 height 21
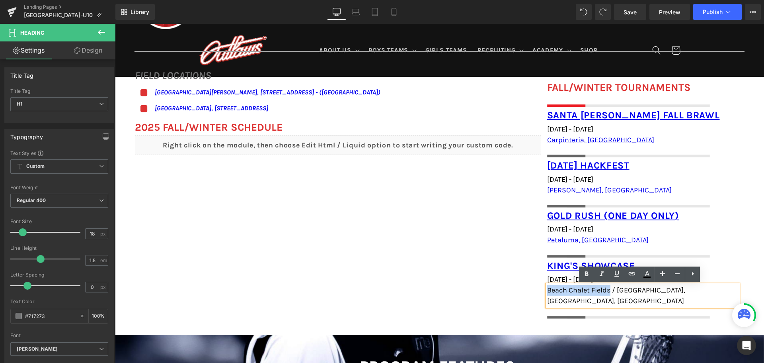
drag, startPoint x: 545, startPoint y: 290, endPoint x: 607, endPoint y: 293, distance: 62.5
click at [607, 293] on span "Beach Chalet Fields / Polo Fields, San Francisco, CA" at bounding box center [616, 295] width 138 height 20
click at [632, 277] on icon at bounding box center [632, 274] width 10 height 10
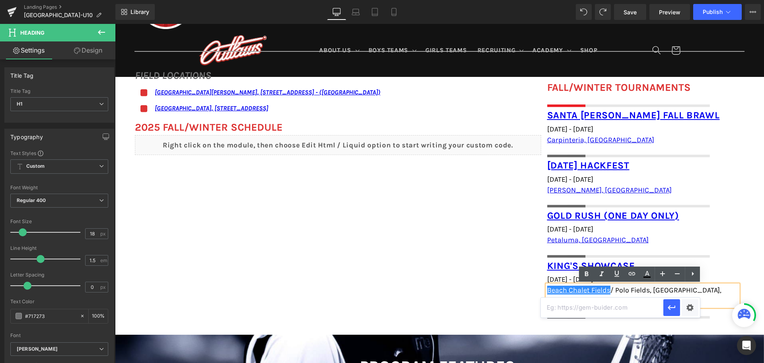
click at [595, 306] on input "text" at bounding box center [602, 307] width 123 height 20
paste input "https://maps.app.goo.gl/Dpi1vZgbFaieRRpaA"
type input "https://maps.app.goo.gl/Dpi1vZgbFaieRRpaA"
click at [672, 311] on icon "button" at bounding box center [672, 307] width 10 height 10
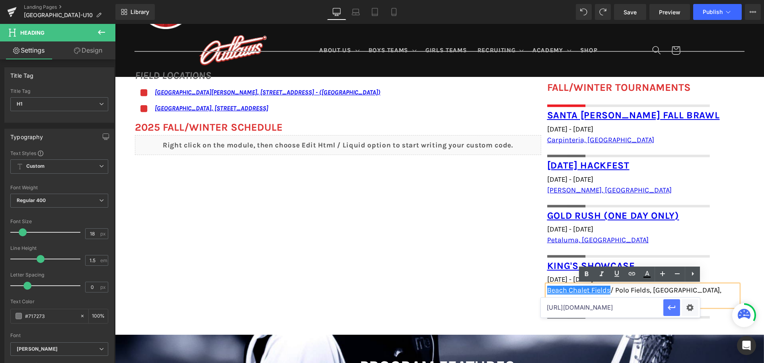
scroll to position [0, 0]
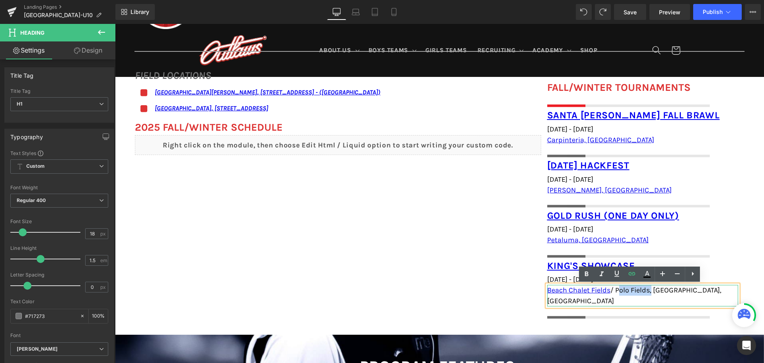
drag, startPoint x: 615, startPoint y: 288, endPoint x: 649, endPoint y: 293, distance: 34.6
click at [649, 293] on span "Beach Chalet Fields / Polo Fields, San Francisco, CA" at bounding box center [634, 295] width 174 height 20
click at [635, 275] on icon at bounding box center [632, 274] width 10 height 10
click at [634, 310] on input "text" at bounding box center [637, 307] width 123 height 20
paste input "https://maps.app.goo.gl/Z8xxrwKu9YBE9V8S7"
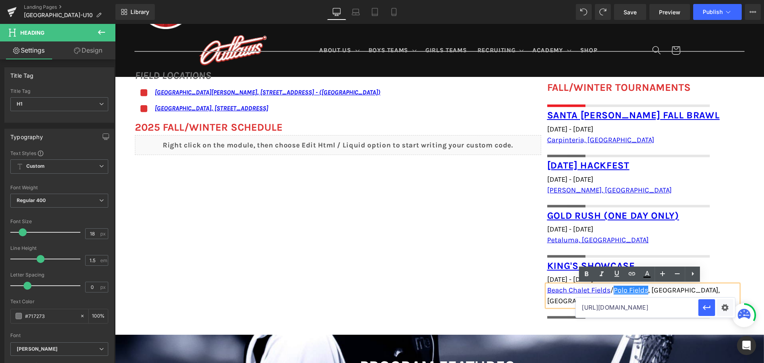
scroll to position [0, 27]
type input "https://maps.app.goo.gl/Z8xxrwKu9YBE9V8S7"
click at [711, 305] on icon "button" at bounding box center [707, 307] width 10 height 10
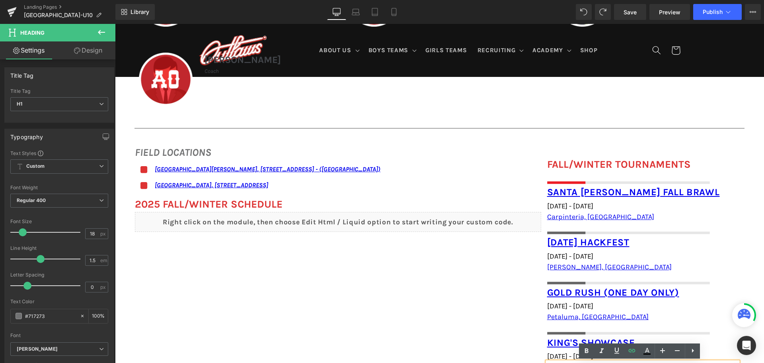
scroll to position [557, 0]
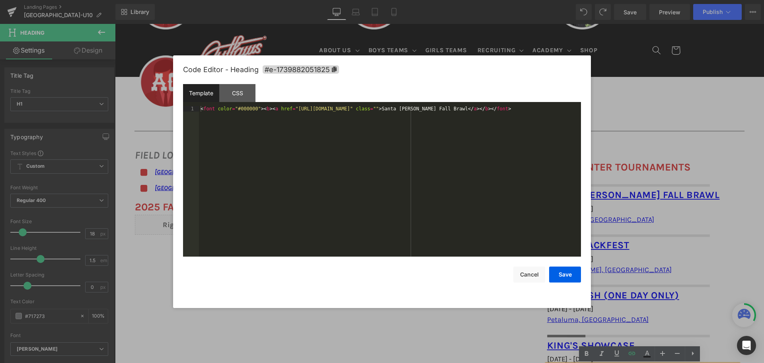
click at [575, 0] on div "You are previewing how the will restyle your page. You can not edit Elements in…" at bounding box center [382, 0] width 764 height 0
click at [470, 107] on div "< font color = "#000000" > < b > < a href = "https://calcoastsports.wixsite.com…" at bounding box center [390, 187] width 382 height 162
drag, startPoint x: 472, startPoint y: 106, endPoint x: 492, endPoint y: 110, distance: 21.0
click at [492, 110] on div "< font color = "#000000" > < b > < a href = "https://calcoastsports.wixsite.com…" at bounding box center [390, 192] width 382 height 173
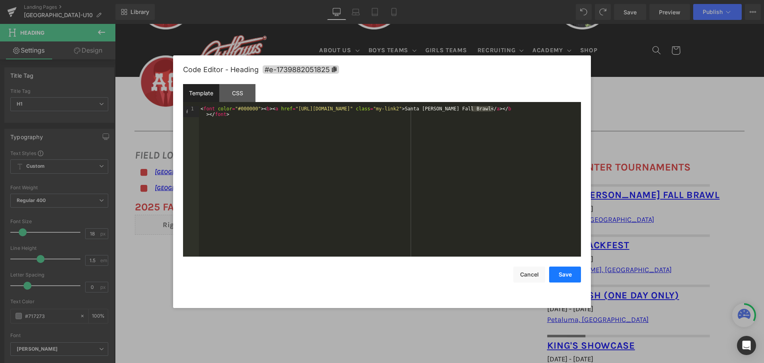
click at [560, 267] on button "Save" at bounding box center [565, 274] width 32 height 16
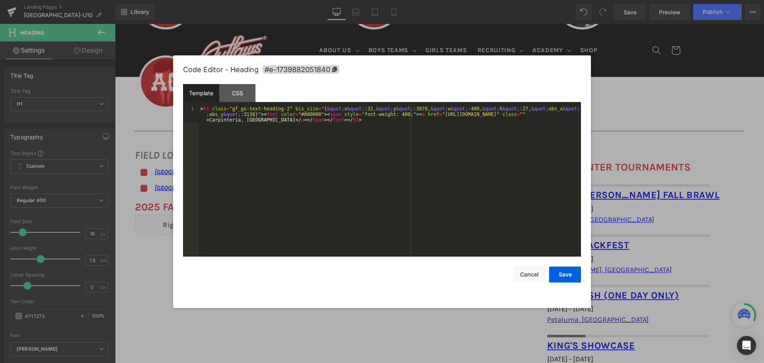
click at [562, 0] on div "You are previewing how the will restyle your page. You can not edit Elements in…" at bounding box center [382, 0] width 764 height 0
click at [556, 111] on div "< h1 class = "gf_gs-text-heading-2" bis_size = "{ &quot; x &quot; :32, &quot; y…" at bounding box center [390, 198] width 382 height 184
click at [564, 275] on button "Save" at bounding box center [565, 274] width 32 height 16
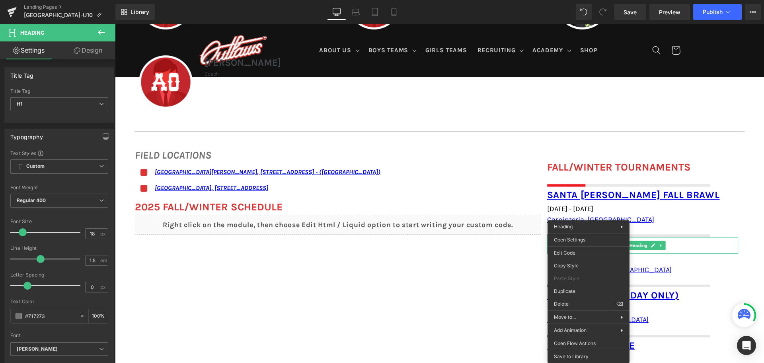
click at [589, 0] on div "You are previewing how the will restyle your page. You can not edit Elements in…" at bounding box center [382, 0] width 764 height 0
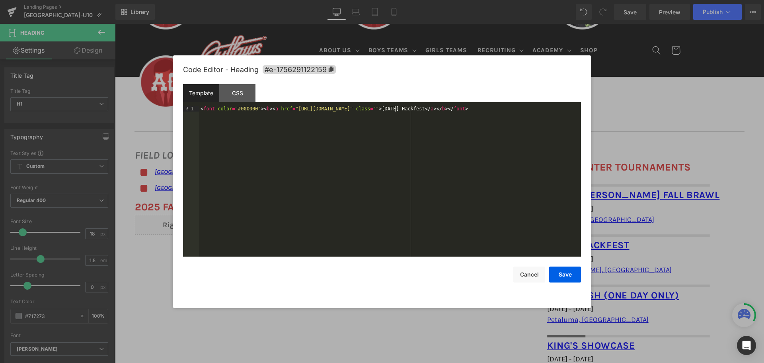
click at [395, 108] on div "< font color = "#000000" > < b > < a href = "https://wvredhawks.com/hackfest" c…" at bounding box center [390, 187] width 382 height 162
click at [565, 274] on button "Save" at bounding box center [565, 274] width 32 height 16
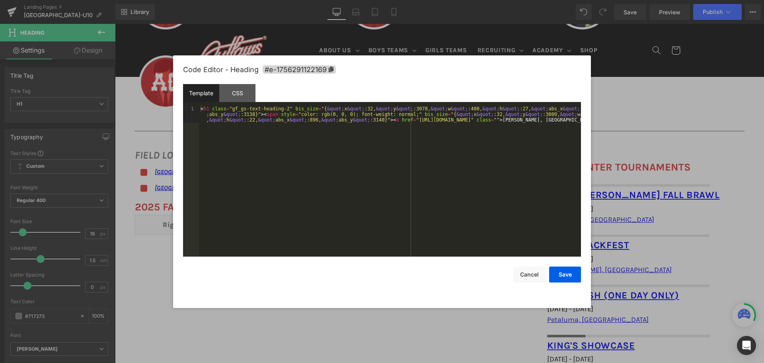
click at [564, 0] on div "You are previewing how the will restyle your page. You can not edit Elements in…" at bounding box center [382, 0] width 764 height 0
click at [496, 117] on div "< h1 class = "gf_gs-text-heading-2" bis_size = "{ &quot; x &quot; :32, &quot; y…" at bounding box center [390, 198] width 382 height 184
click at [562, 271] on button "Save" at bounding box center [565, 274] width 32 height 16
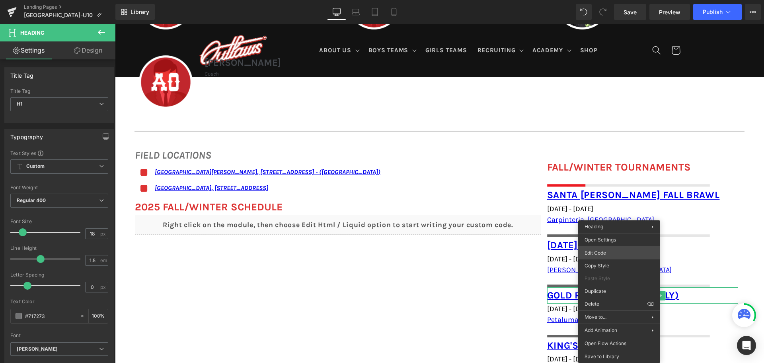
click at [601, 251] on body "You are previewing how the will restyle your page. You can not edit Elements in…" at bounding box center [382, 181] width 764 height 363
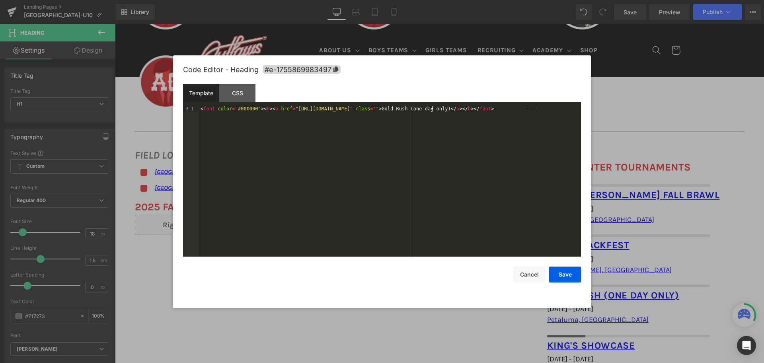
click at [431, 109] on div "< font color = "#000000" > < b > < a href = "https://www.101lax.com/program/gol…" at bounding box center [390, 187] width 382 height 162
click at [564, 273] on button "Save" at bounding box center [565, 274] width 32 height 16
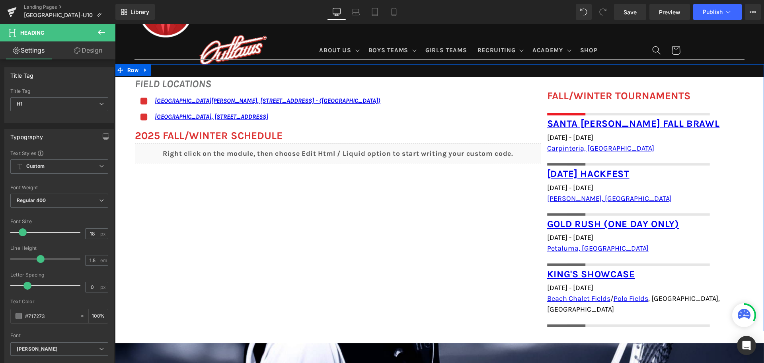
scroll to position [637, 0]
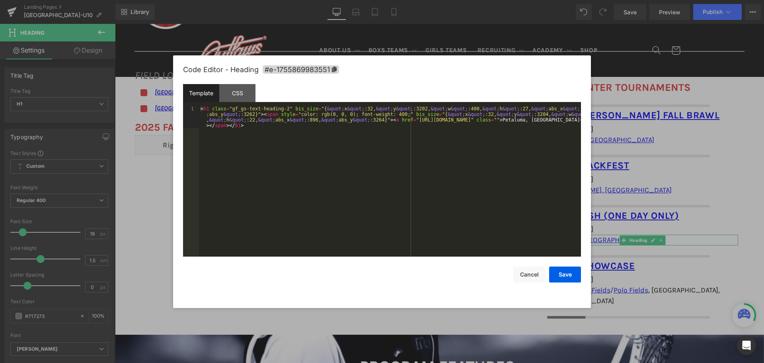
click at [554, 0] on div "You are previewing how the will restyle your page. You can not edit Elements in…" at bounding box center [382, 0] width 764 height 0
click at [532, 119] on div "< h1 class = "gf_gs-text-heading-2" bis_size = "{ &quot; x &quot; :32, &quot; y…" at bounding box center [390, 203] width 382 height 195
click at [560, 271] on button "Save" at bounding box center [565, 274] width 32 height 16
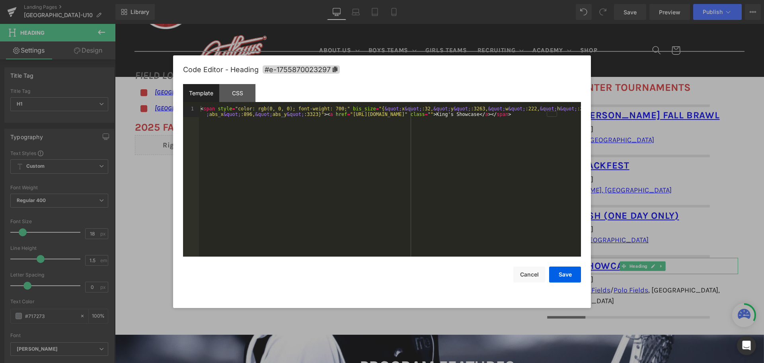
click at [586, 0] on div "You are previewing how the will restyle your page. You can not edit Elements in…" at bounding box center [382, 0] width 764 height 0
click at [487, 112] on div "< span style = "color: rgb(0, 0, 0); font-weight: 700;" bis_size = "{ &quot; x …" at bounding box center [390, 192] width 382 height 173
click at [550, 269] on button "Save" at bounding box center [565, 274] width 32 height 16
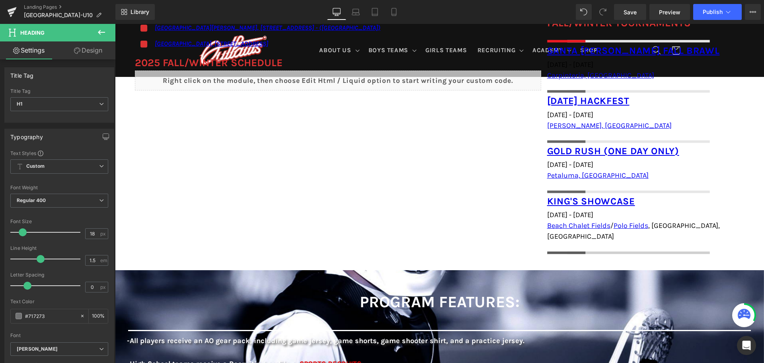
scroll to position [716, 0]
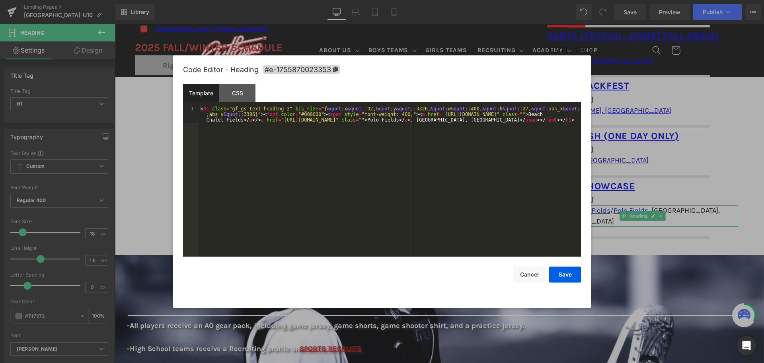
click at [570, 0] on div "You are previewing how the will restyle your page. You can not edit Elements in…" at bounding box center [382, 0] width 764 height 0
click at [414, 119] on div "< h1 class = "gf_gs-text-heading-2" bis_size = "{ &quot; x &quot; :32, &quot; y…" at bounding box center [390, 198] width 382 height 184
click at [554, 114] on div "< h1 class = "gf_gs-text-heading-2" bis_size = "{ &quot; x &quot; :32, &quot; y…" at bounding box center [390, 198] width 382 height 184
click at [559, 272] on button "Save" at bounding box center [565, 274] width 32 height 16
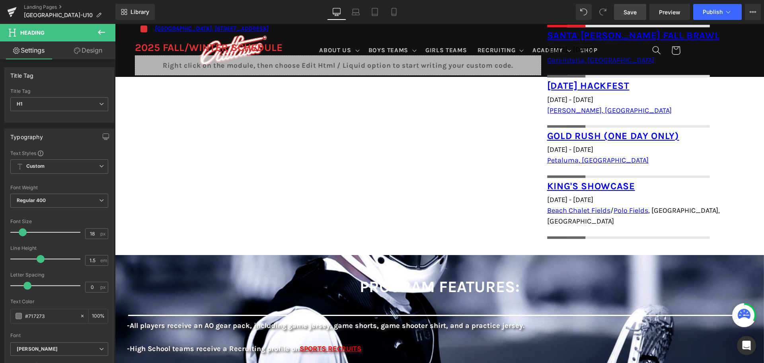
click at [636, 9] on span "Save" at bounding box center [630, 12] width 13 height 8
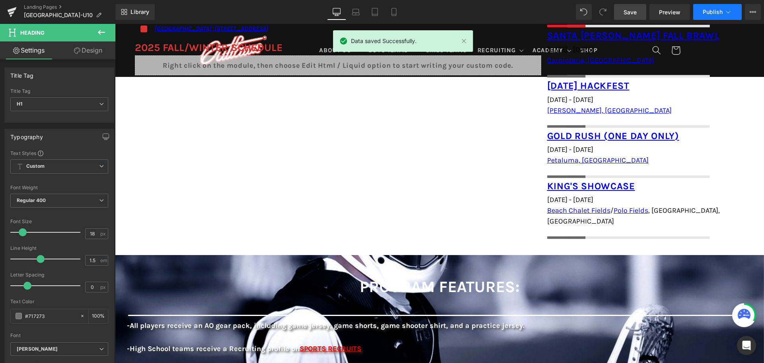
click at [713, 16] on button "Publish" at bounding box center [717, 12] width 49 height 16
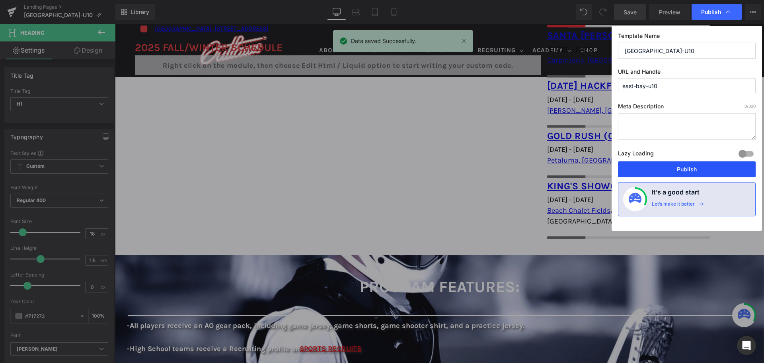
click at [676, 170] on button "Publish" at bounding box center [687, 169] width 138 height 16
